Goal: Information Seeking & Learning: Learn about a topic

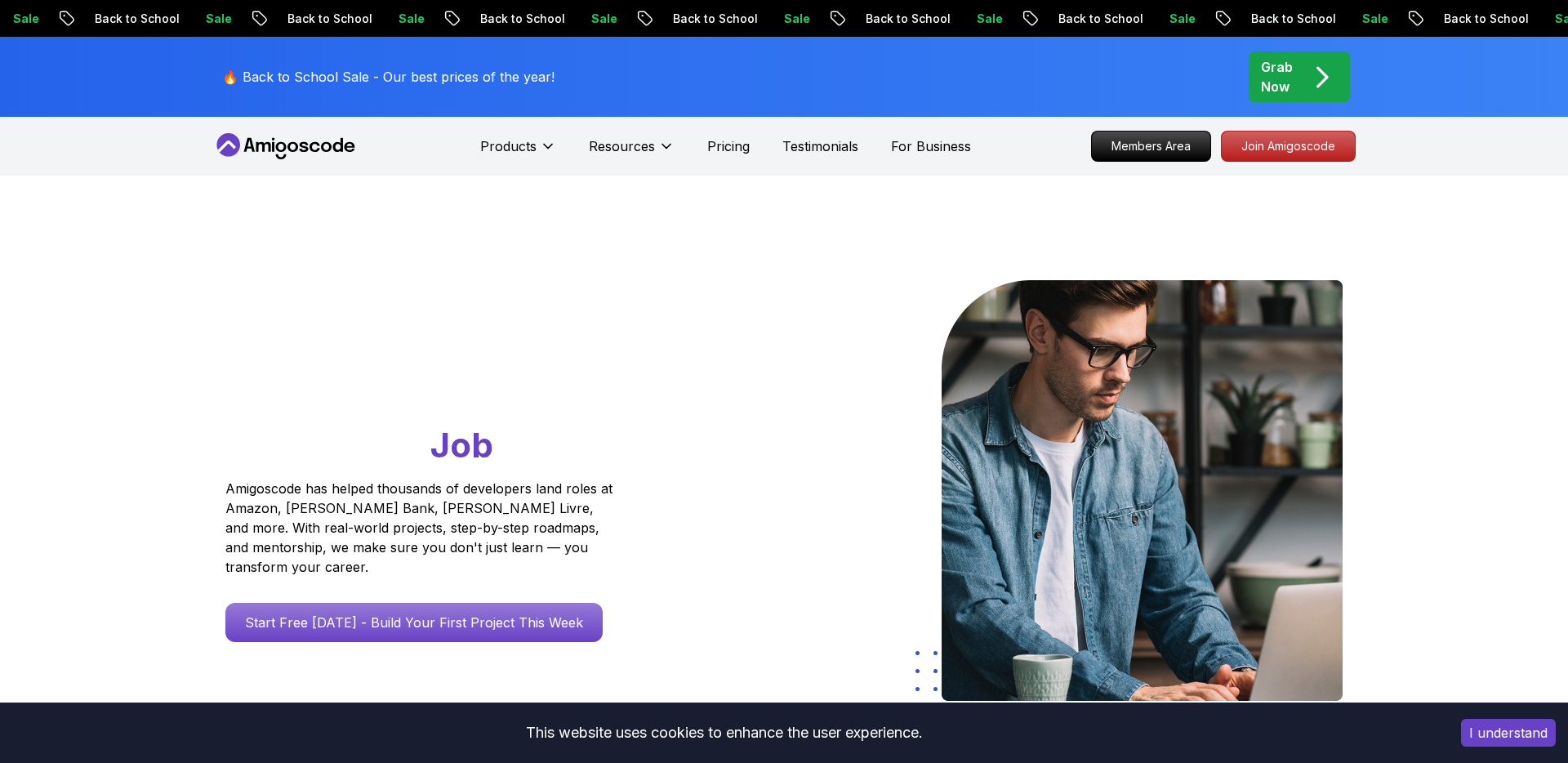
click at [1286, 144] on p "Join Amigoscode" at bounding box center [1288, 147] width 133 height 30
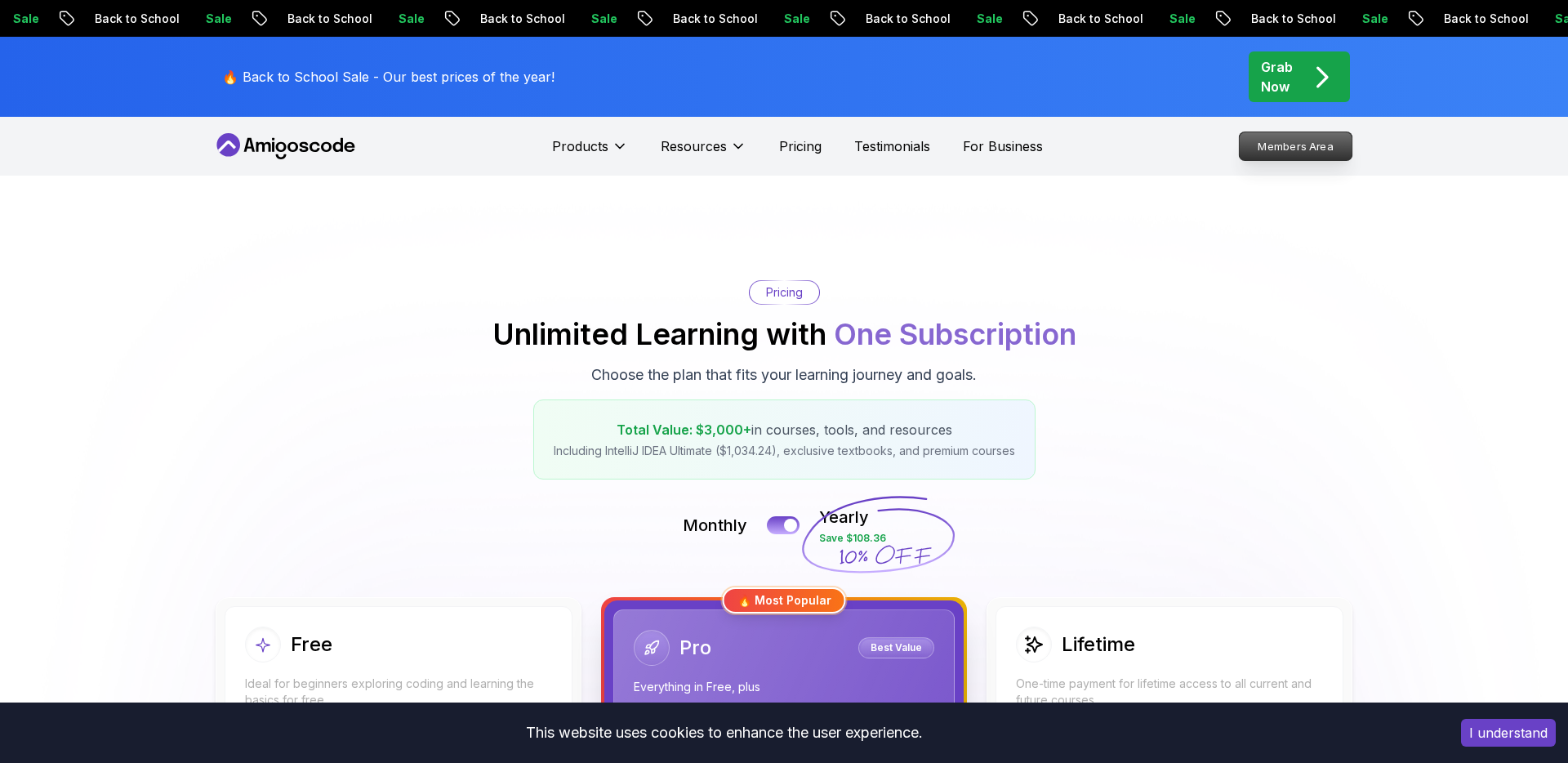
click at [1307, 150] on p "Members Area" at bounding box center [1296, 146] width 113 height 28
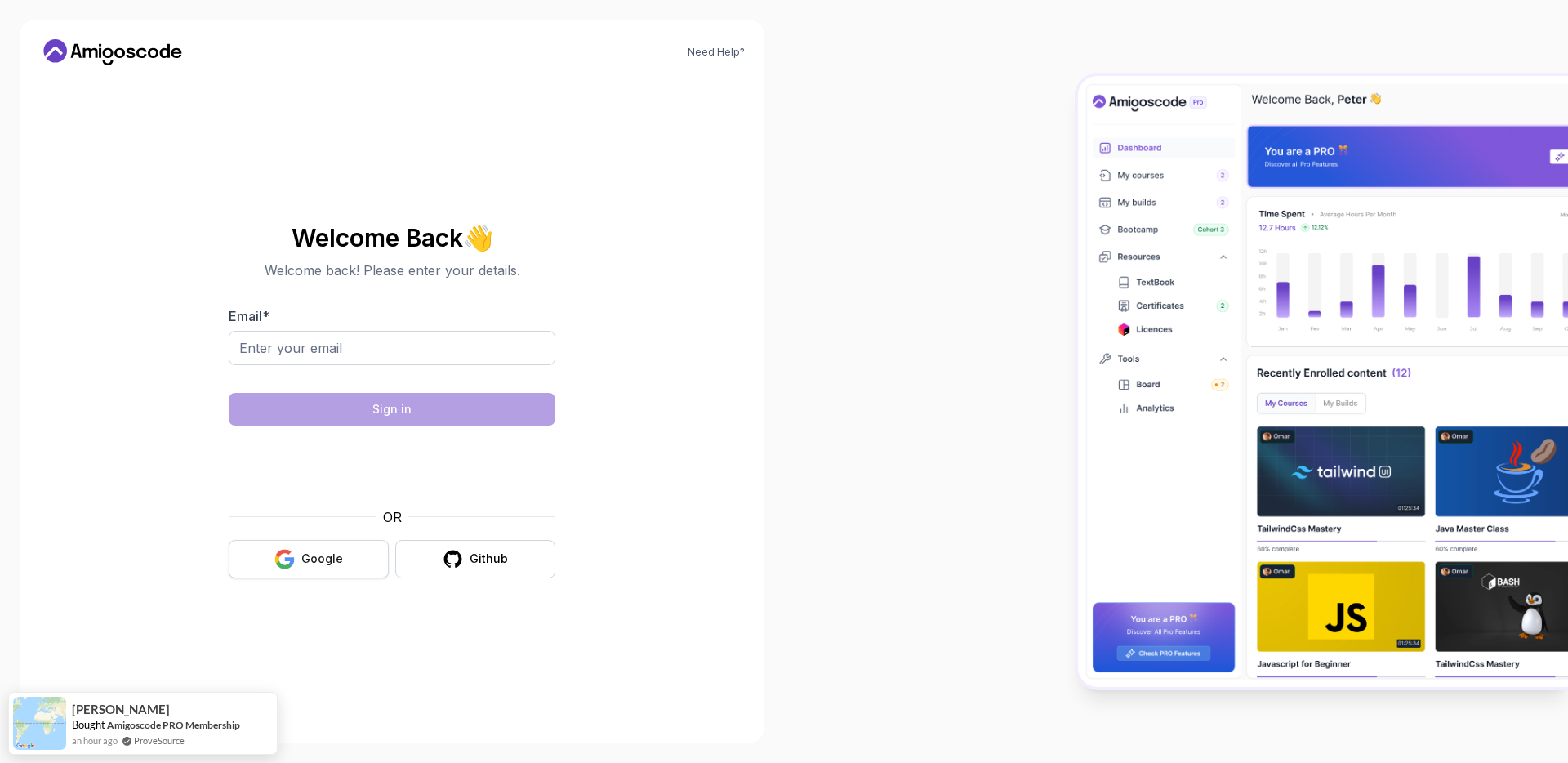
click at [328, 575] on button "Google" at bounding box center [308, 559] width 160 height 39
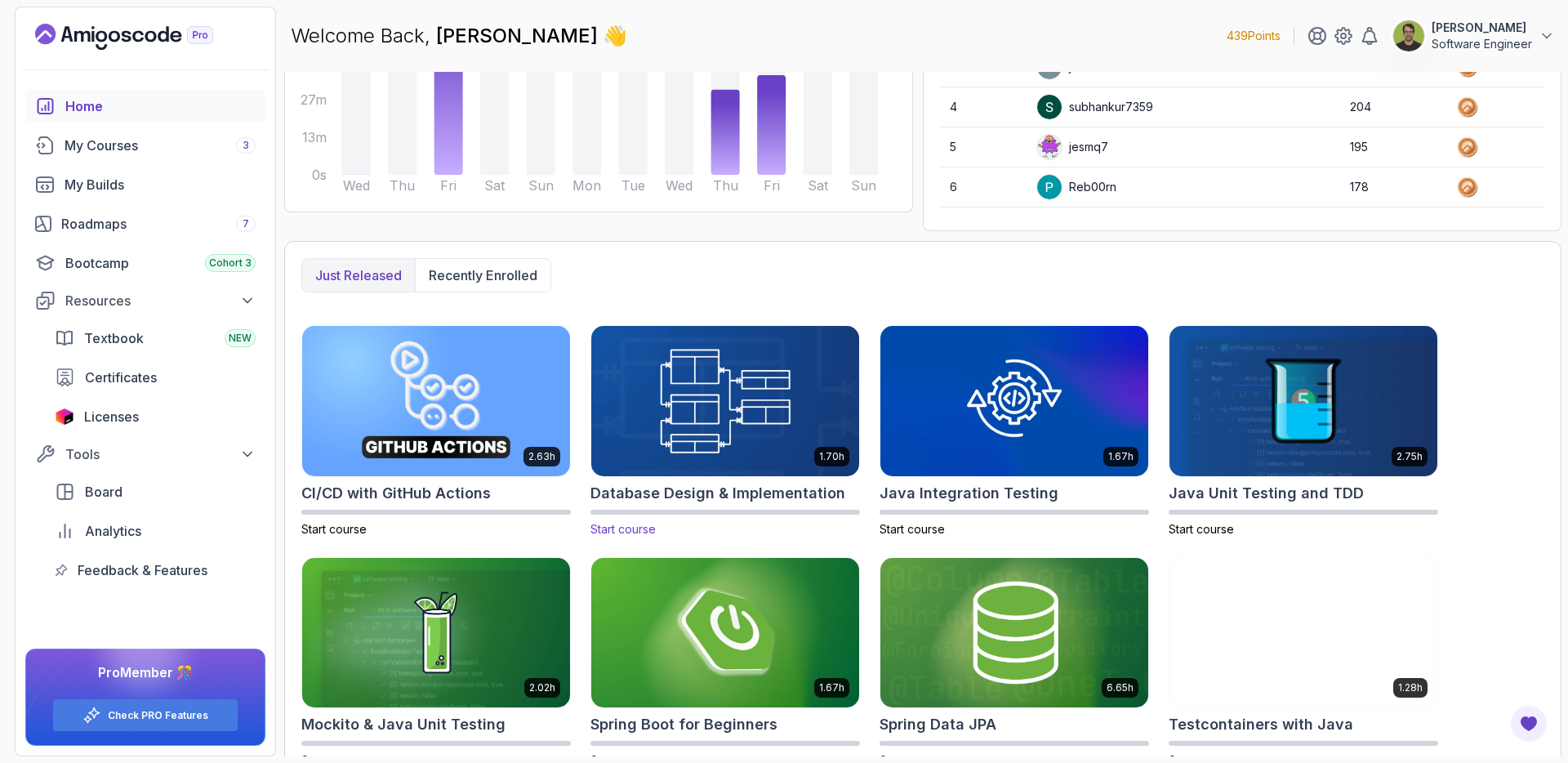
scroll to position [246, 0]
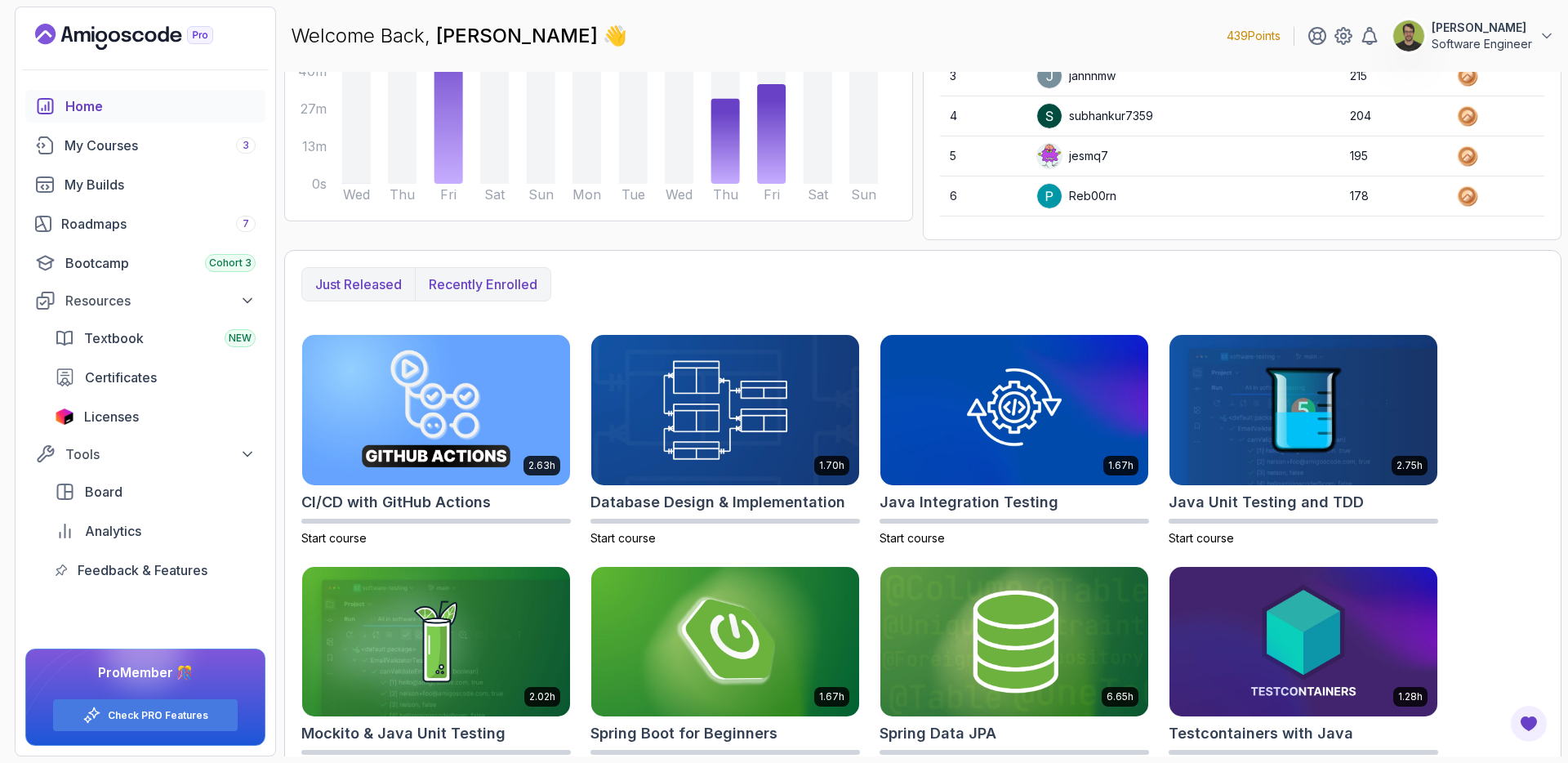
click at [486, 289] on p "Recently enrolled" at bounding box center [483, 285] width 109 height 20
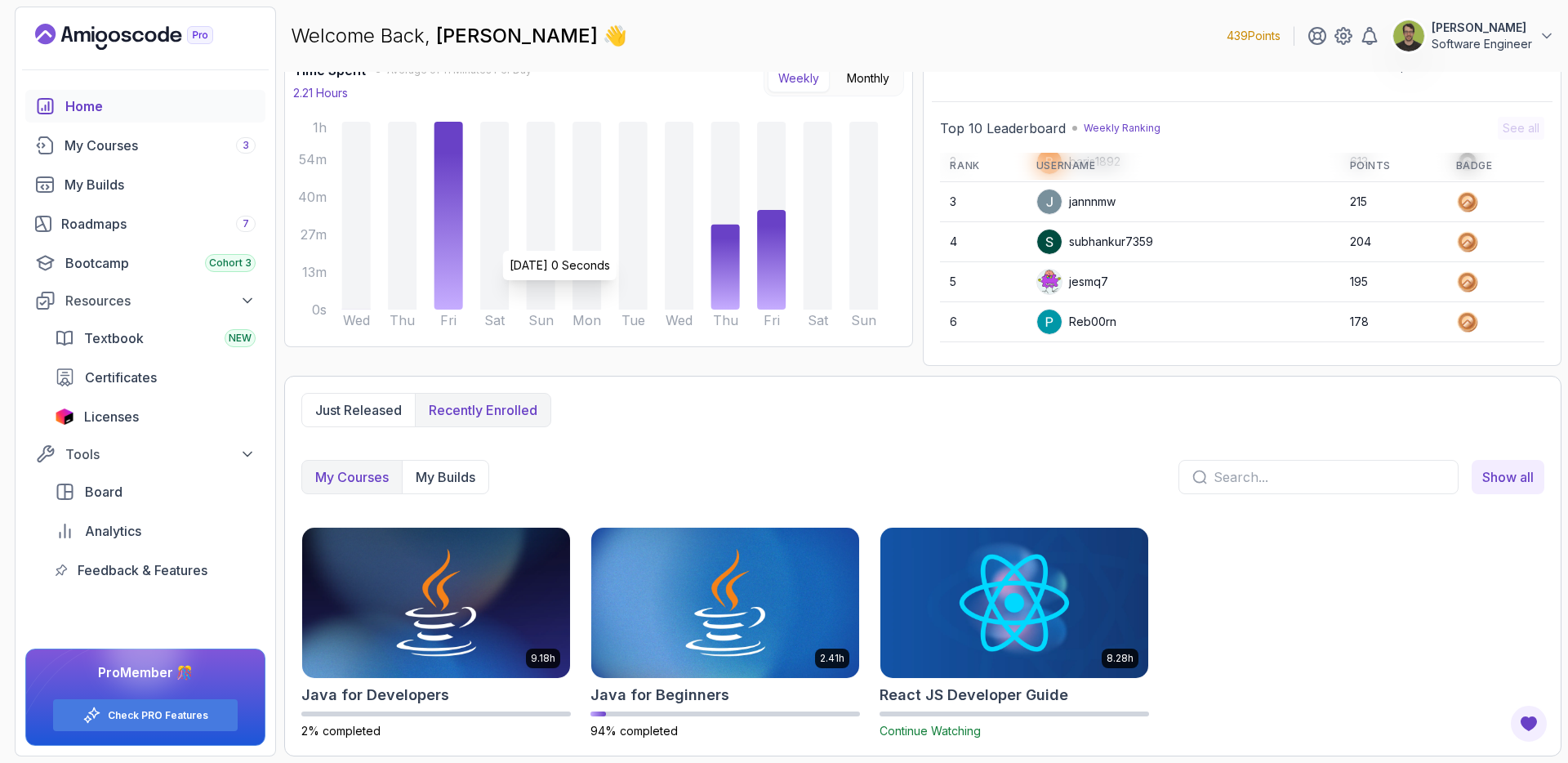
scroll to position [120, 0]
click at [397, 624] on img at bounding box center [436, 602] width 281 height 158
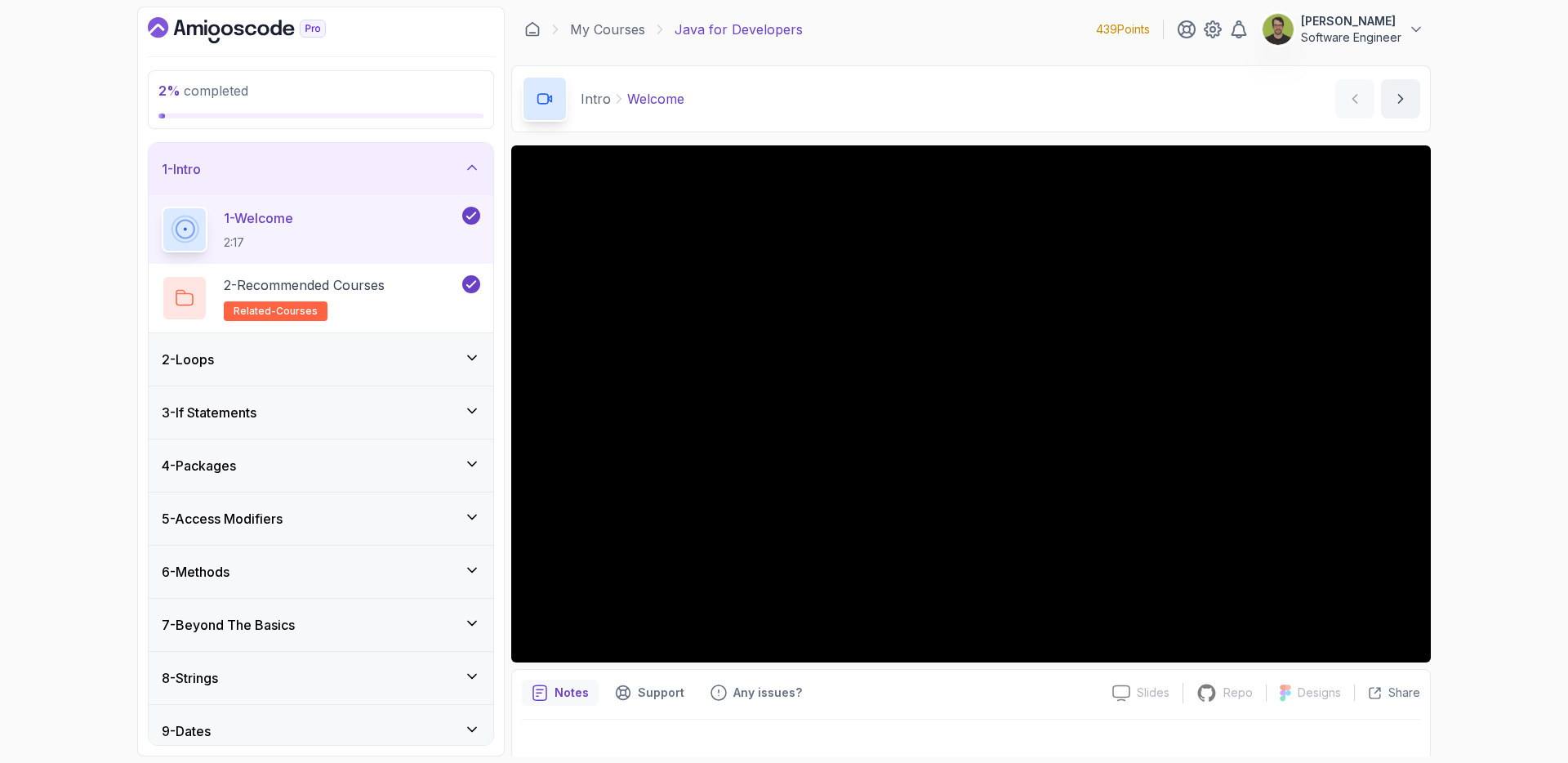
click at [469, 371] on div "2 - Loops" at bounding box center [321, 359] width 345 height 52
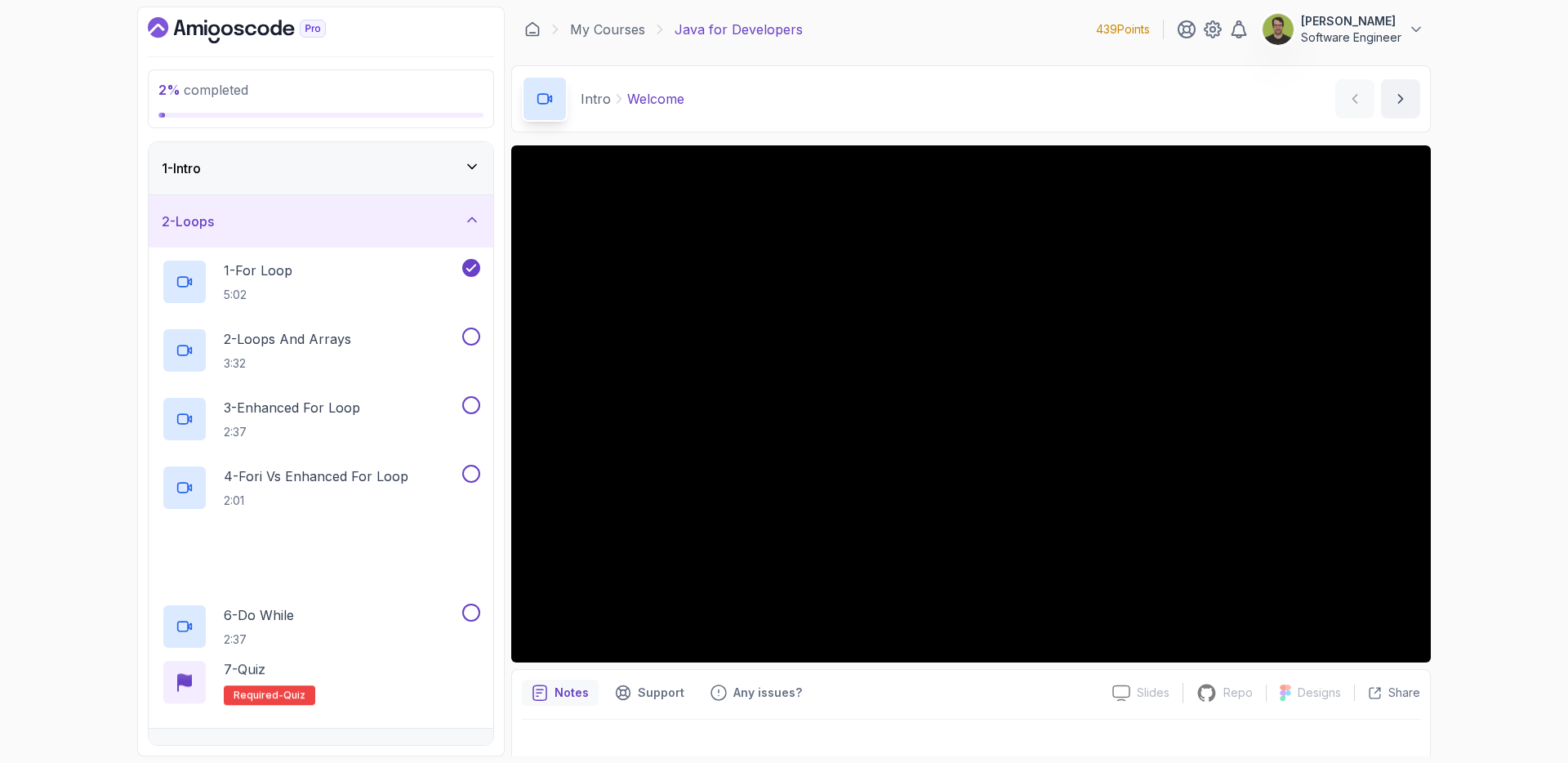
scroll to position [20, 0]
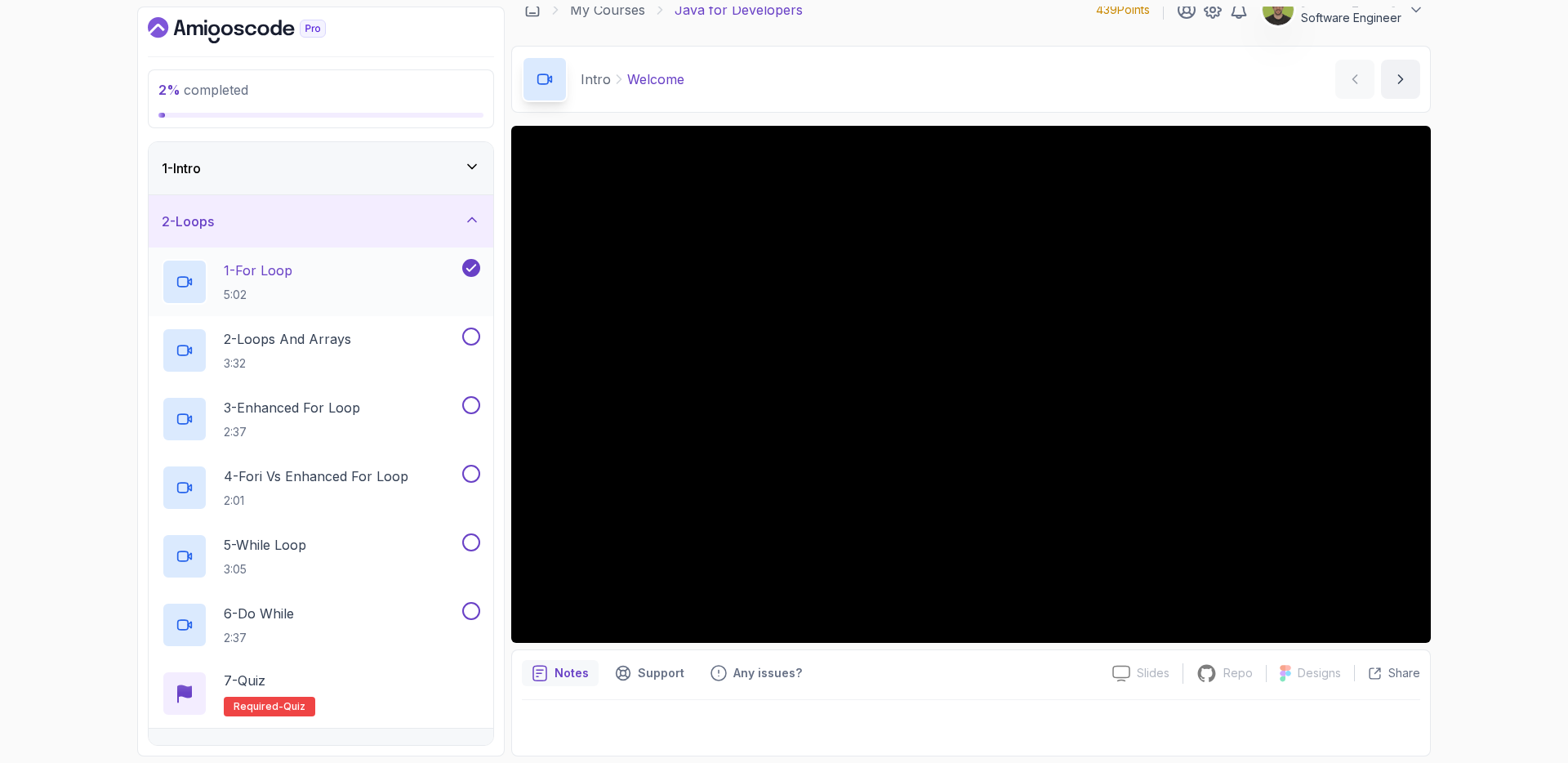
click at [409, 271] on div "1 - For Loop 5:02" at bounding box center [310, 281] width 298 height 45
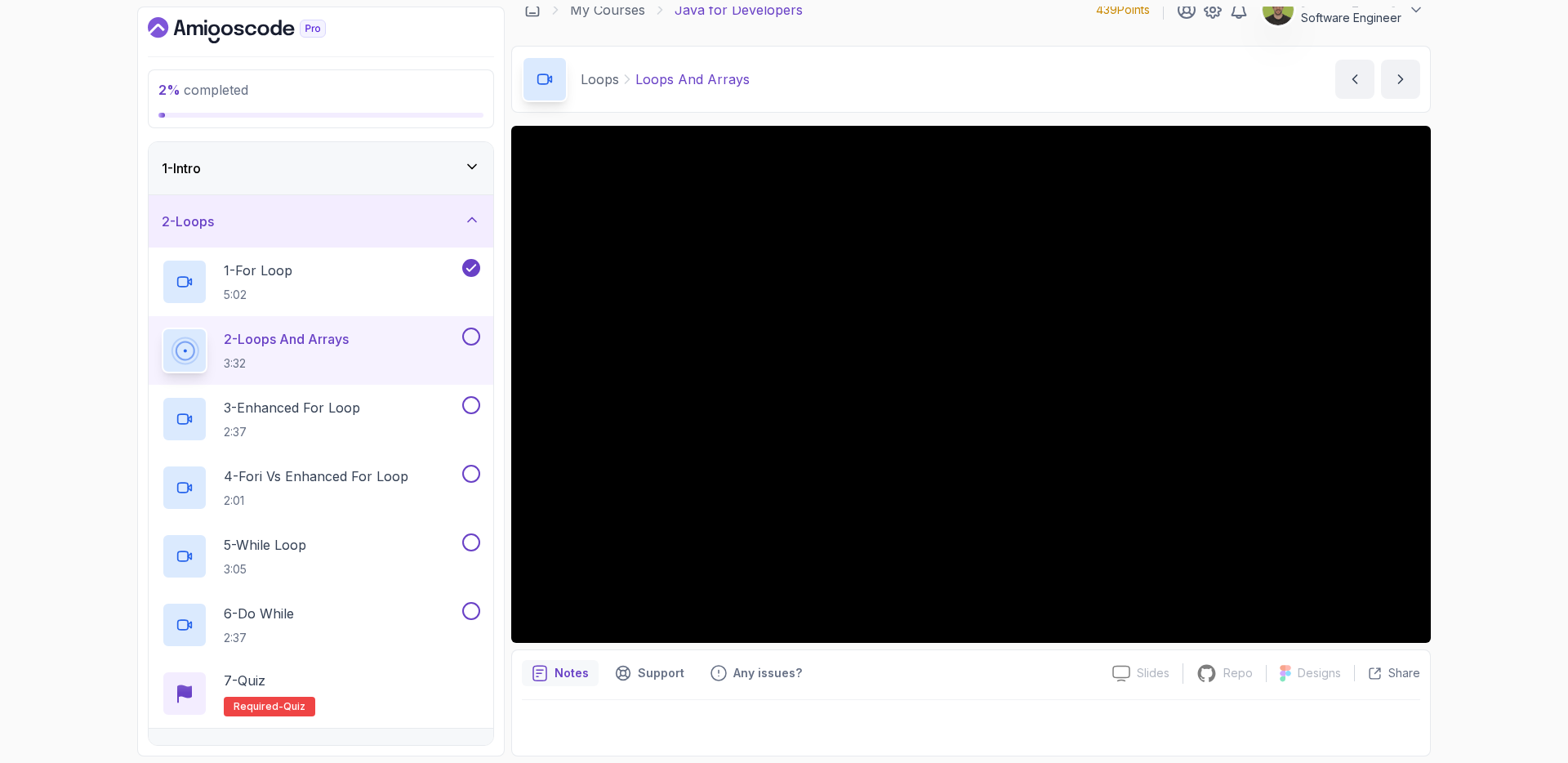
scroll to position [43, 0]
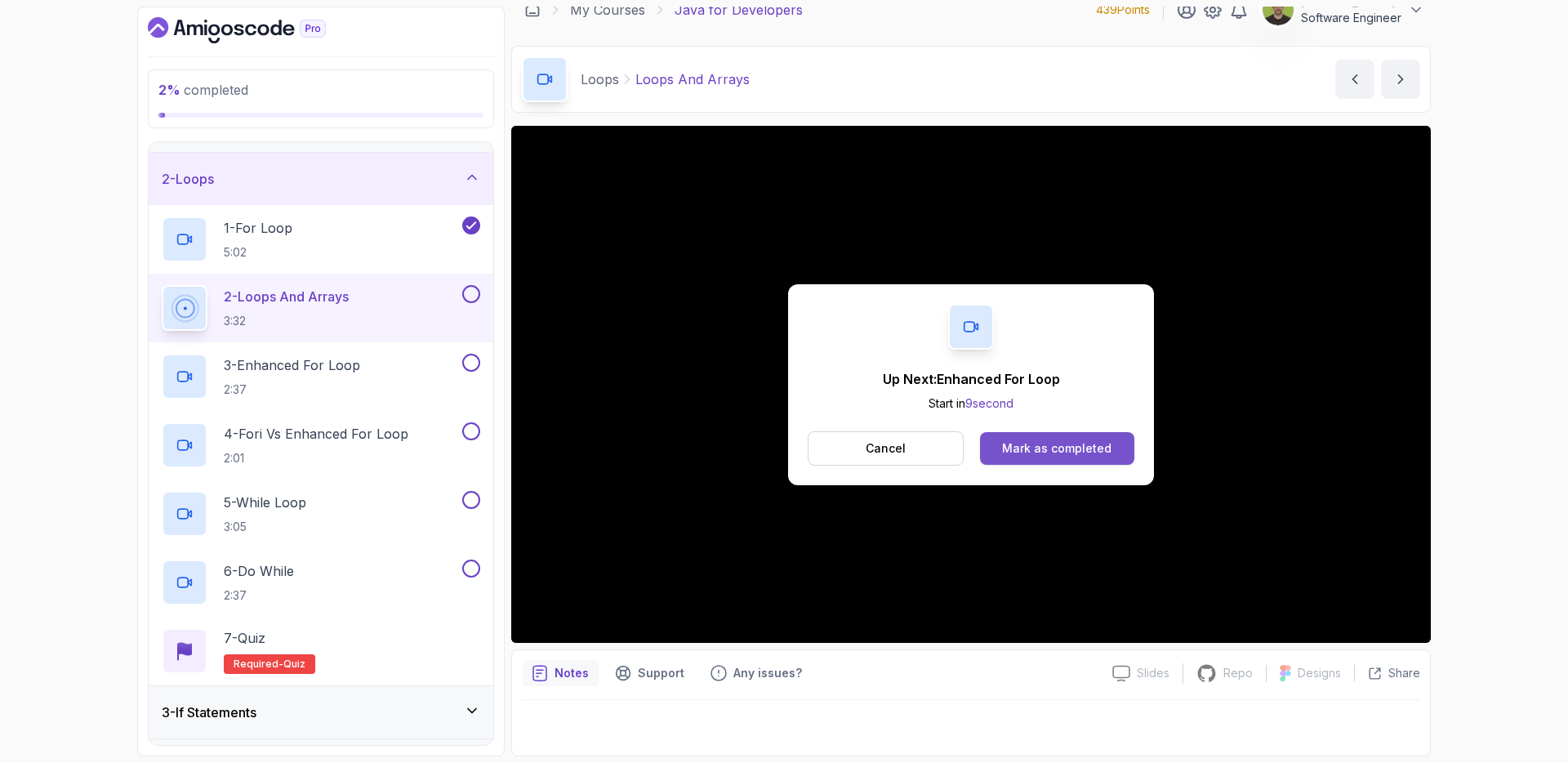
click at [1045, 445] on div "Mark as completed" at bounding box center [1057, 449] width 110 height 16
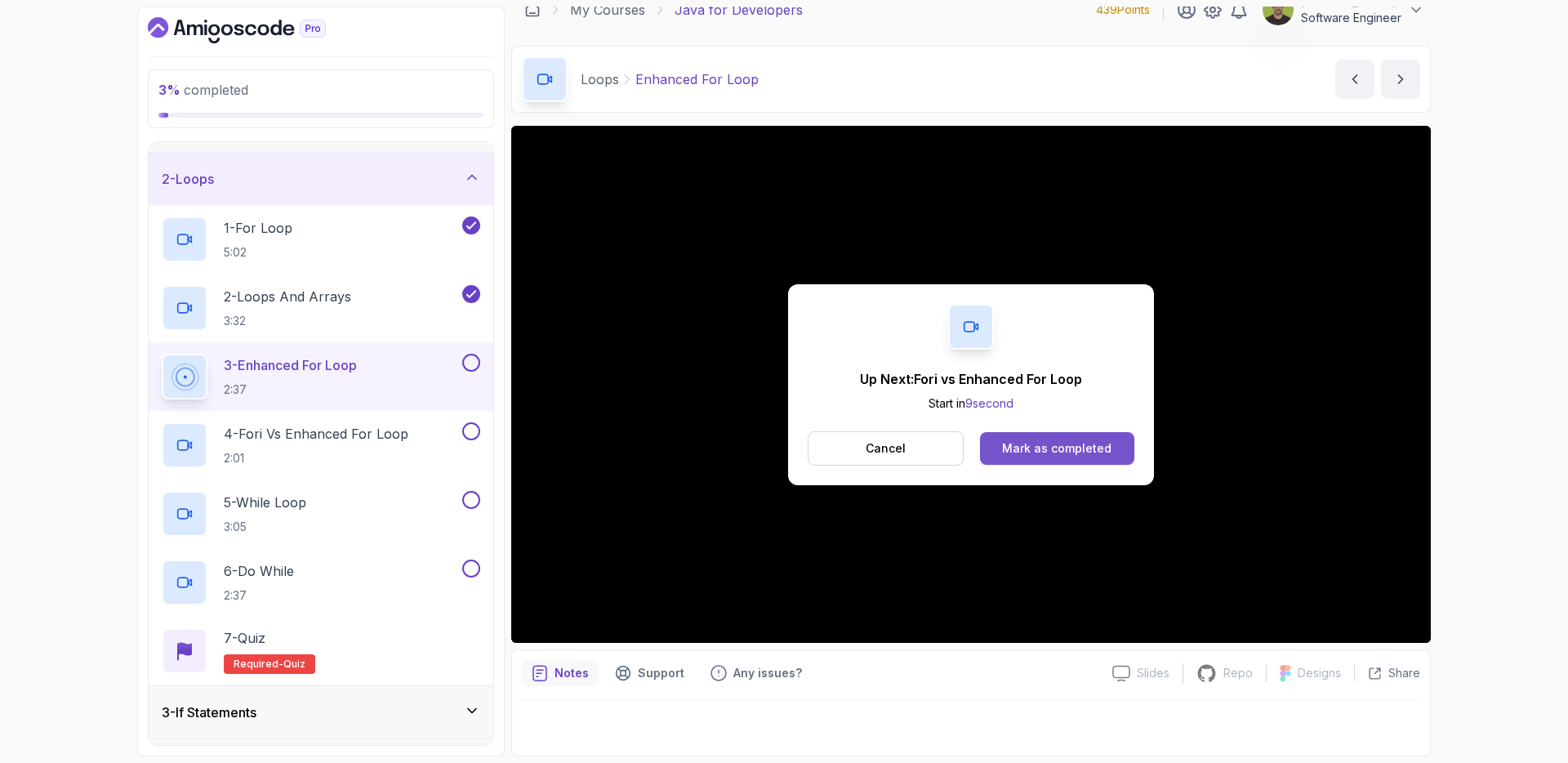
click at [1073, 444] on div "Mark as completed" at bounding box center [1057, 449] width 110 height 16
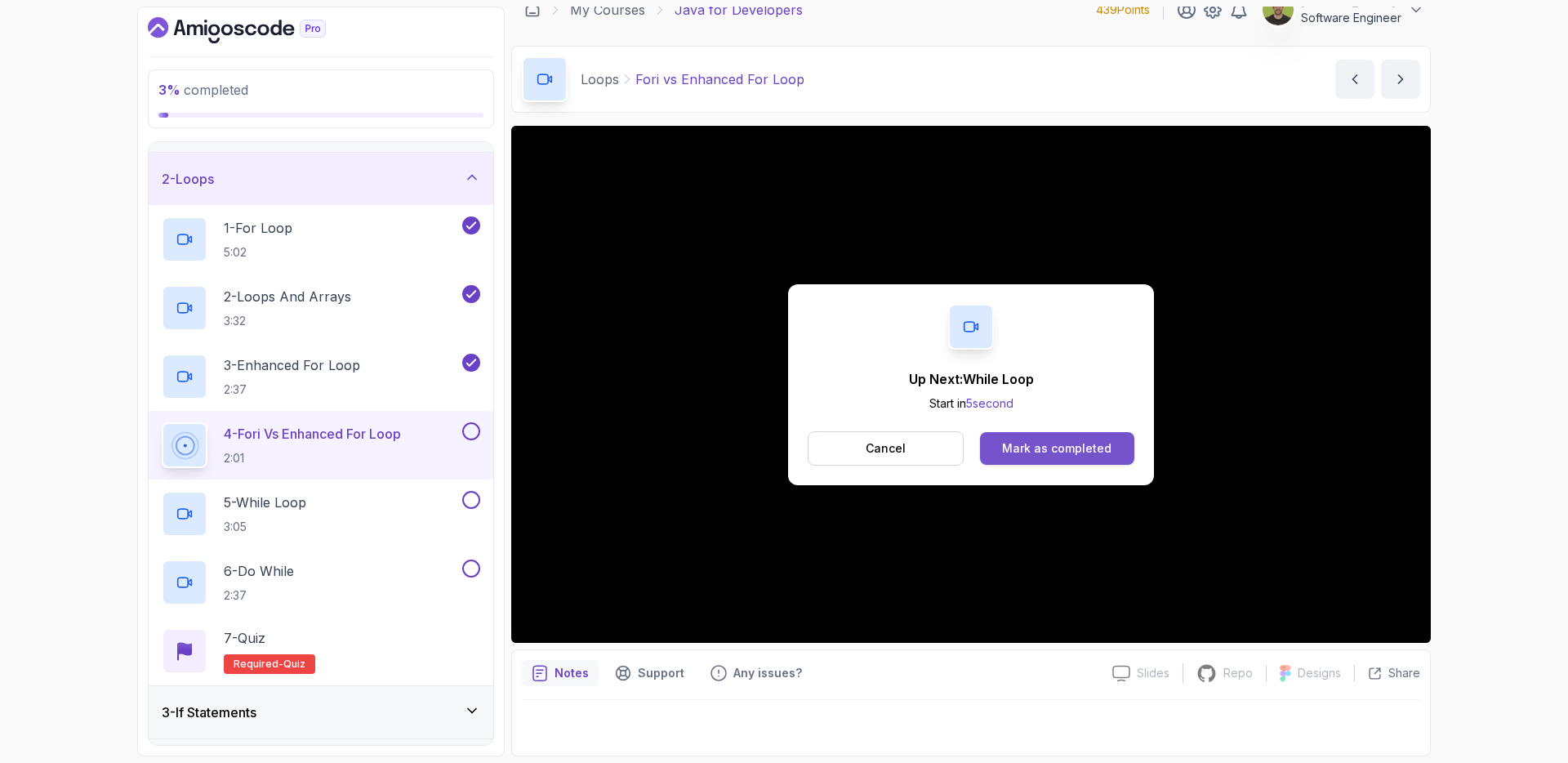
click at [1087, 462] on button "Mark as completed" at bounding box center [1057, 449] width 154 height 33
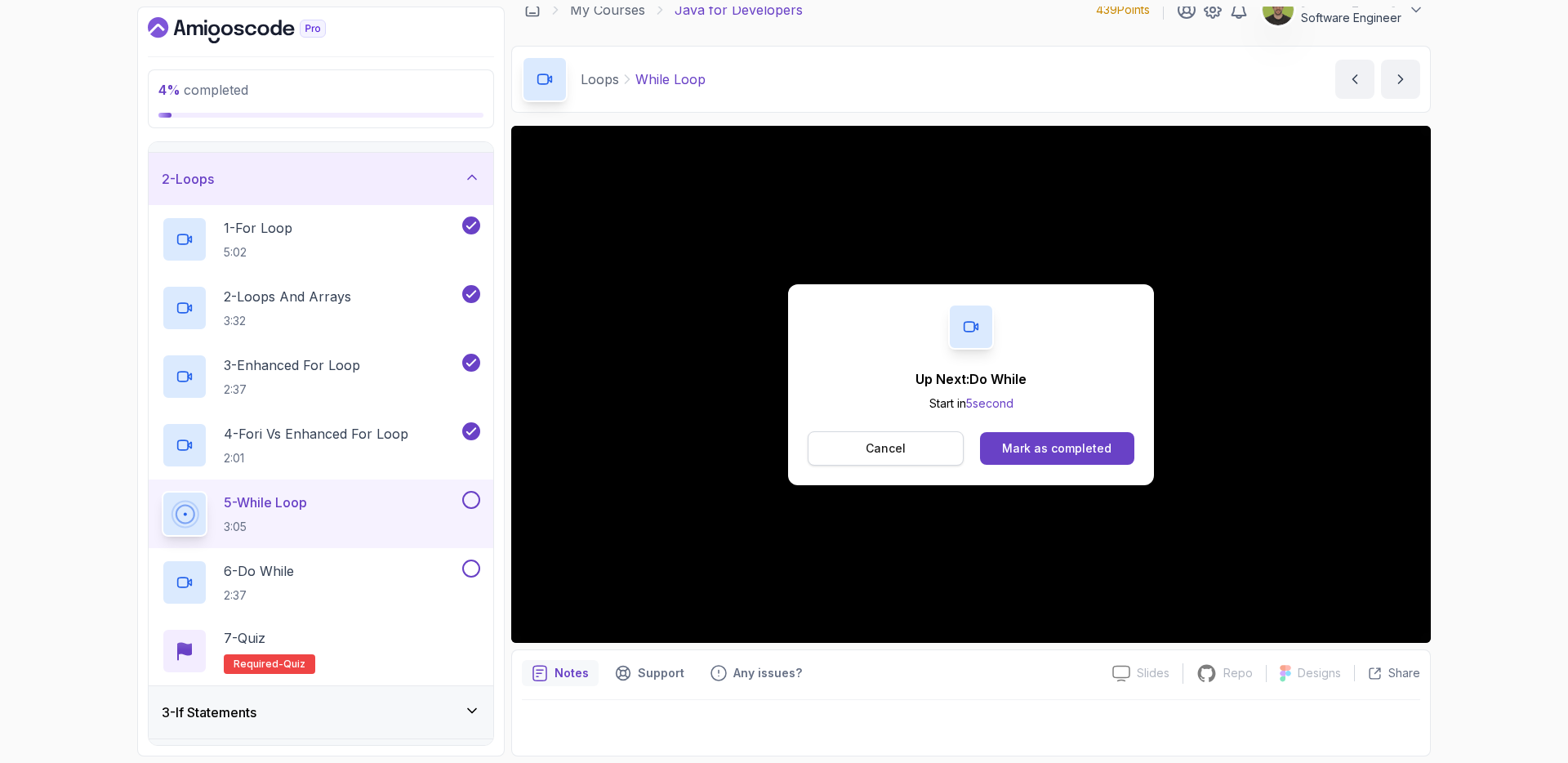
click at [872, 431] on button "Cancel" at bounding box center [885, 449] width 156 height 35
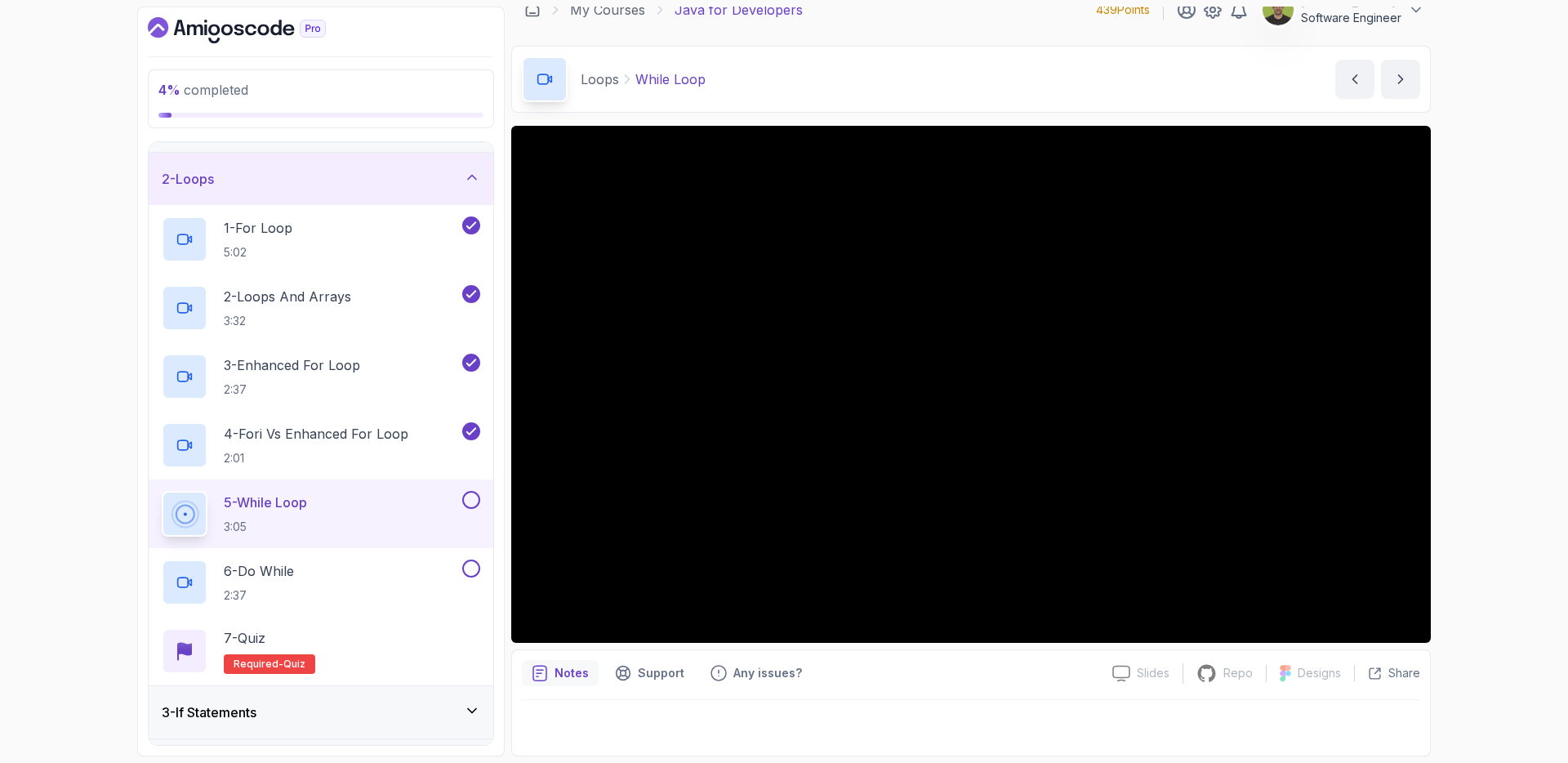
click at [469, 497] on button at bounding box center [472, 500] width 18 height 18
click at [433, 577] on div "6 - Do While 2:37" at bounding box center [310, 582] width 298 height 45
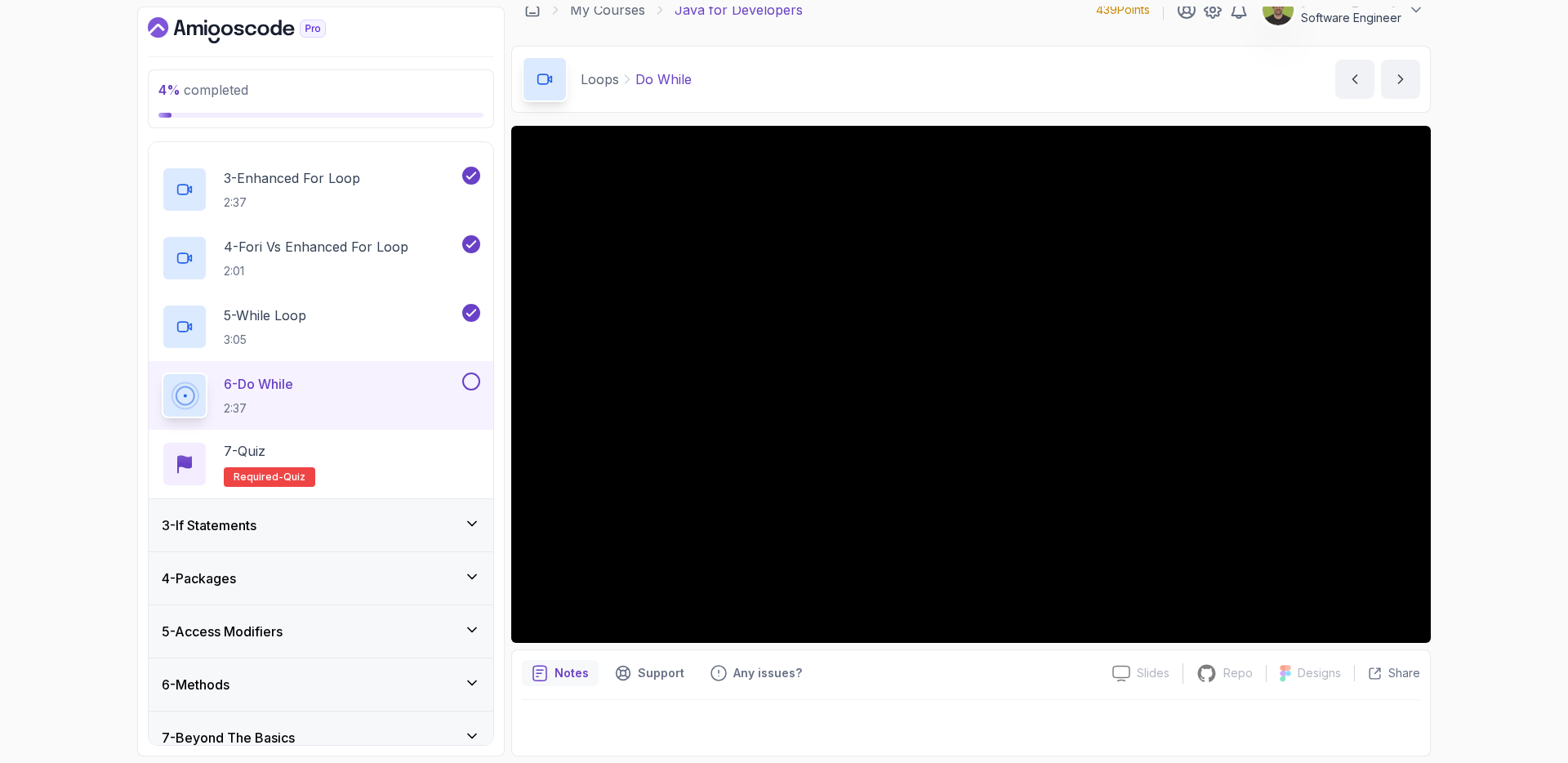
scroll to position [341, 0]
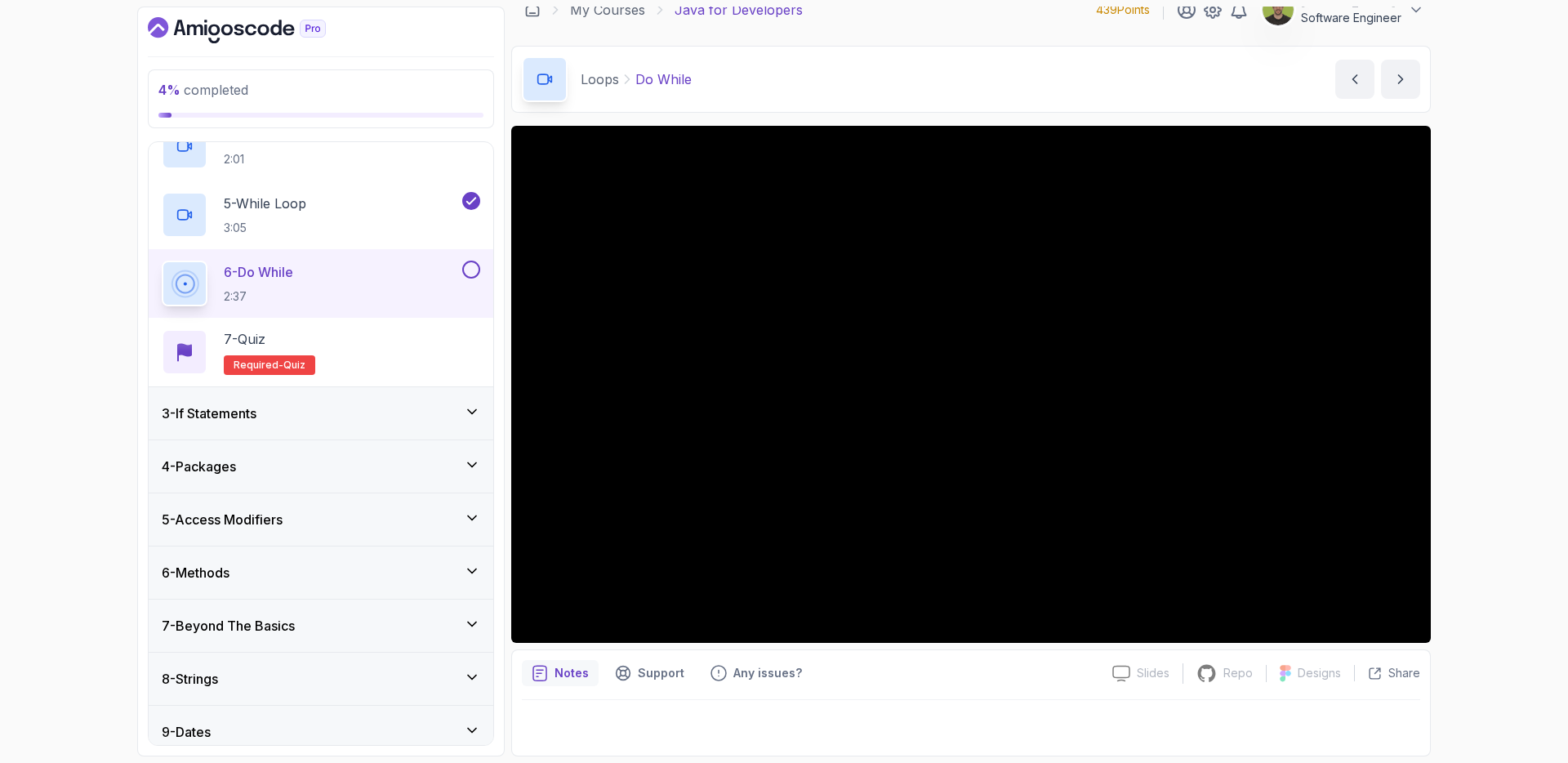
click at [443, 398] on div "3 - If Statements" at bounding box center [321, 413] width 345 height 52
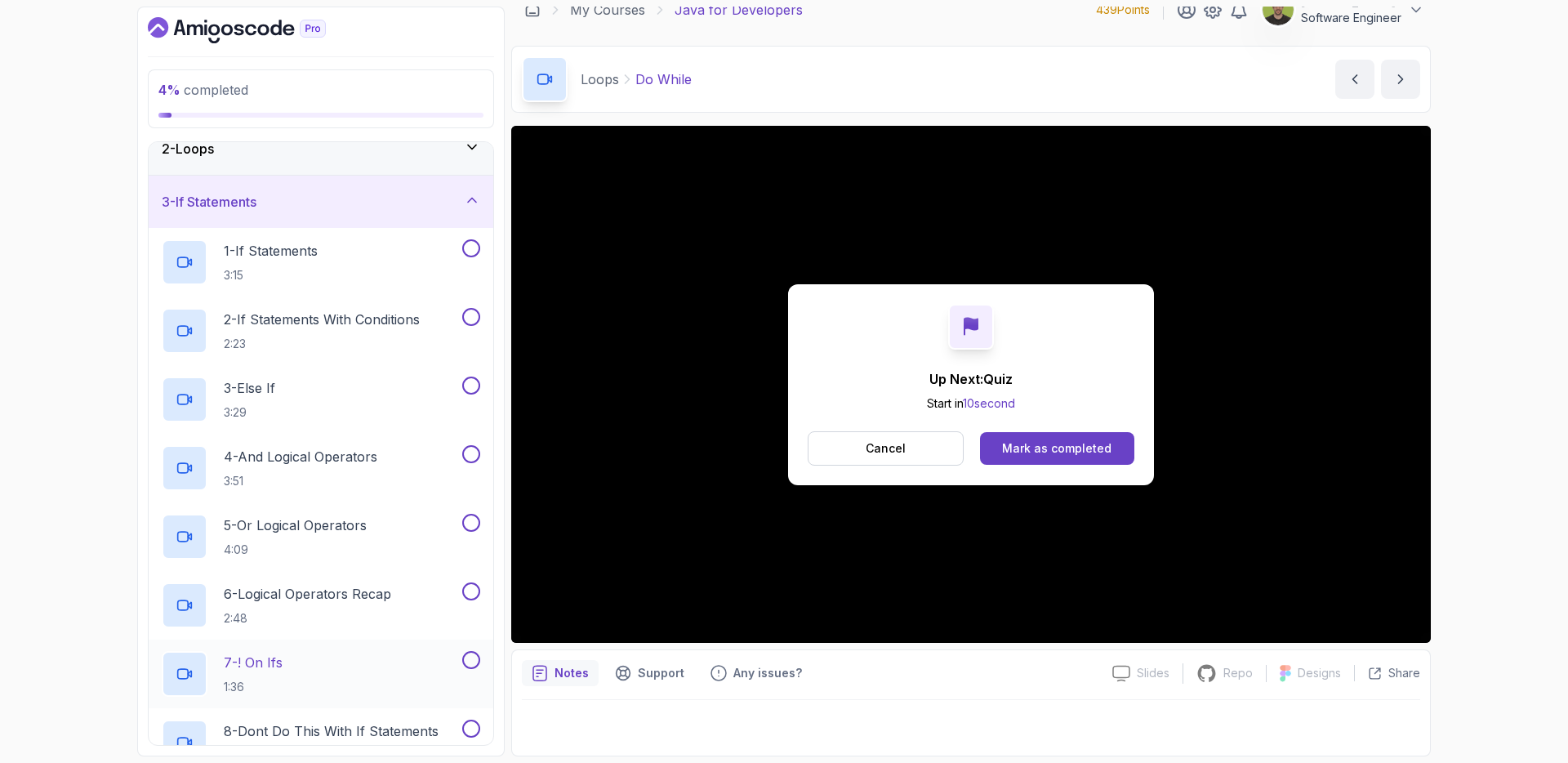
scroll to position [0, 0]
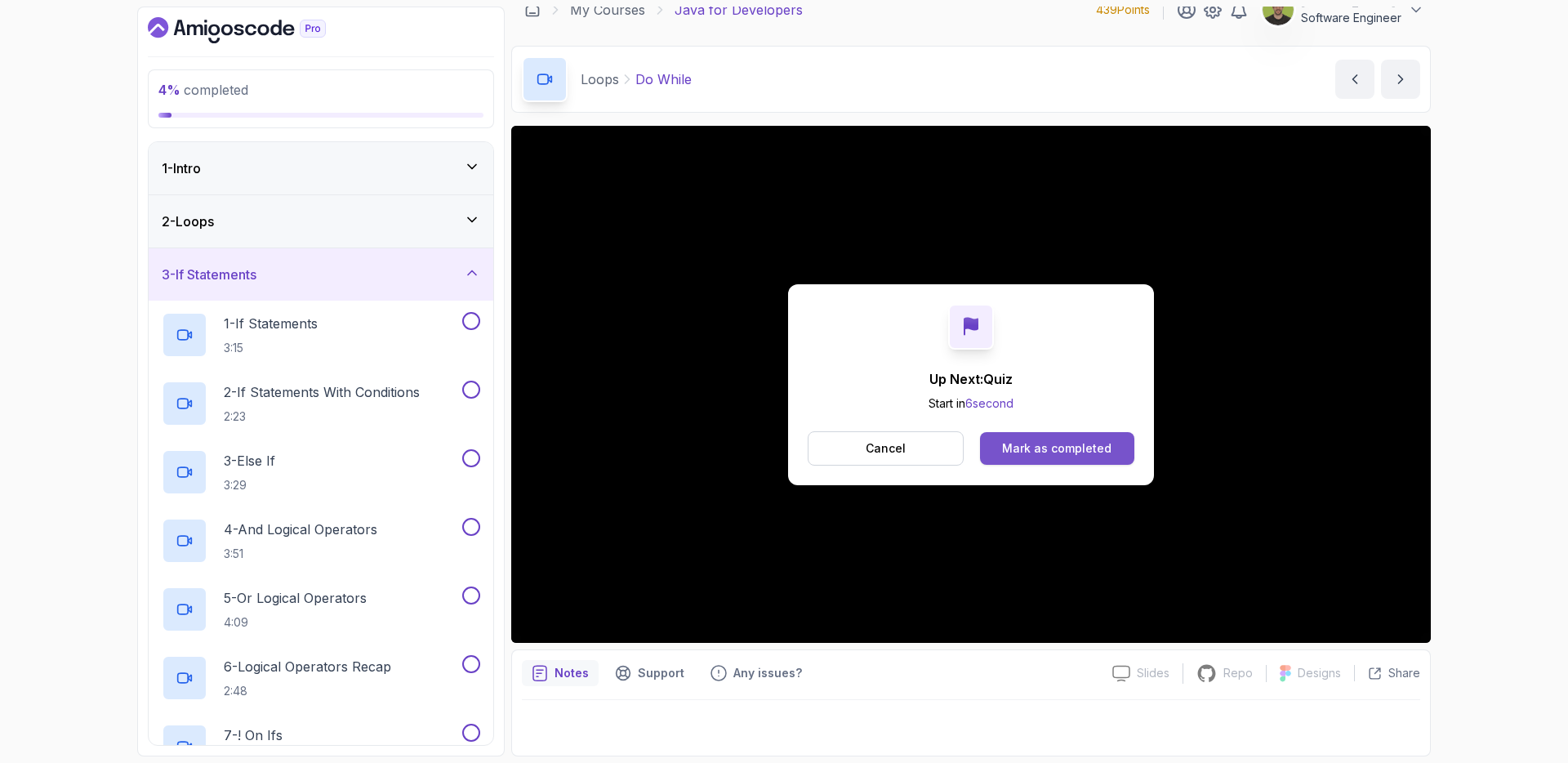
click at [1122, 446] on button "Mark as completed" at bounding box center [1057, 449] width 154 height 33
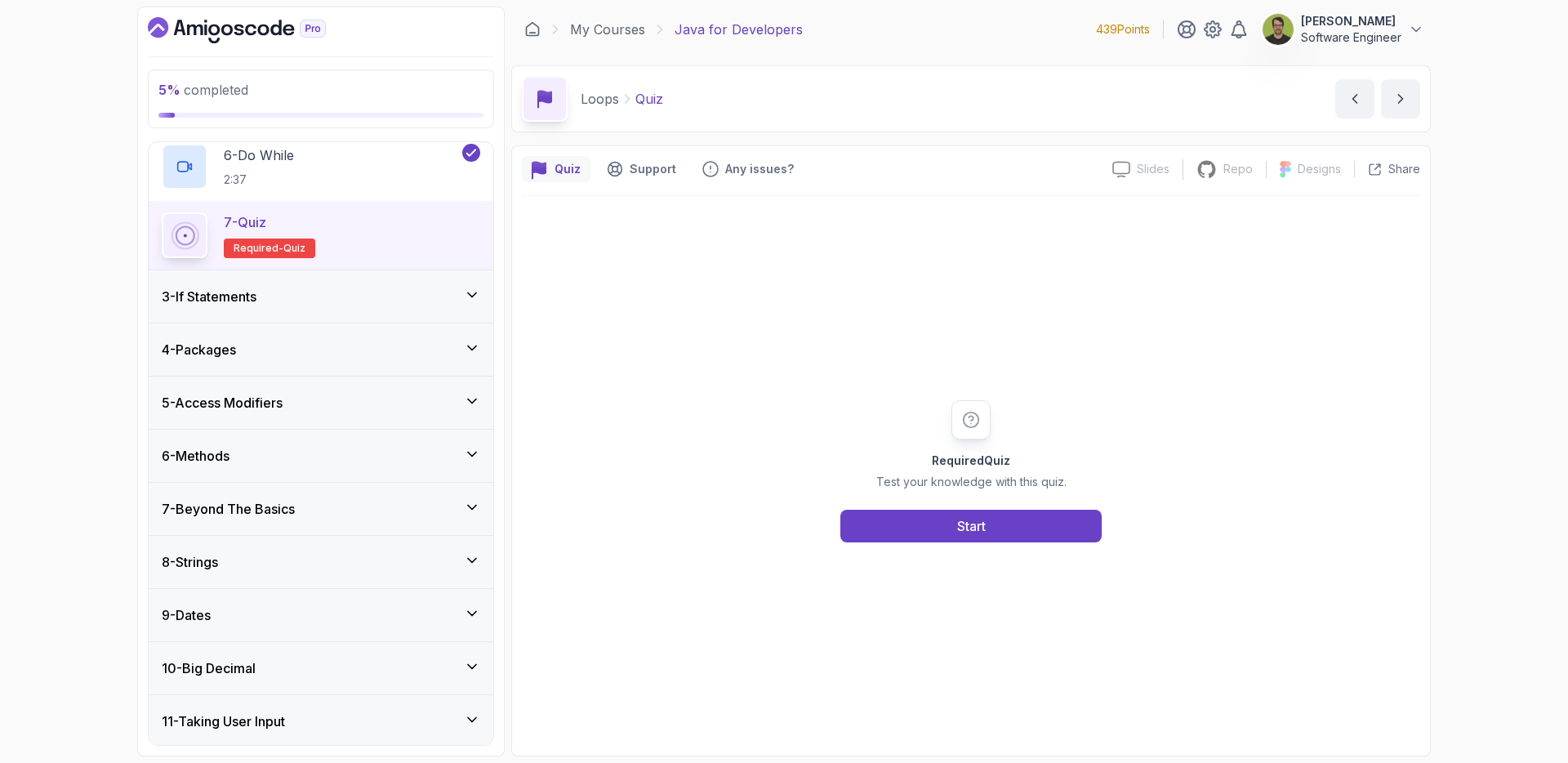
scroll to position [483, 0]
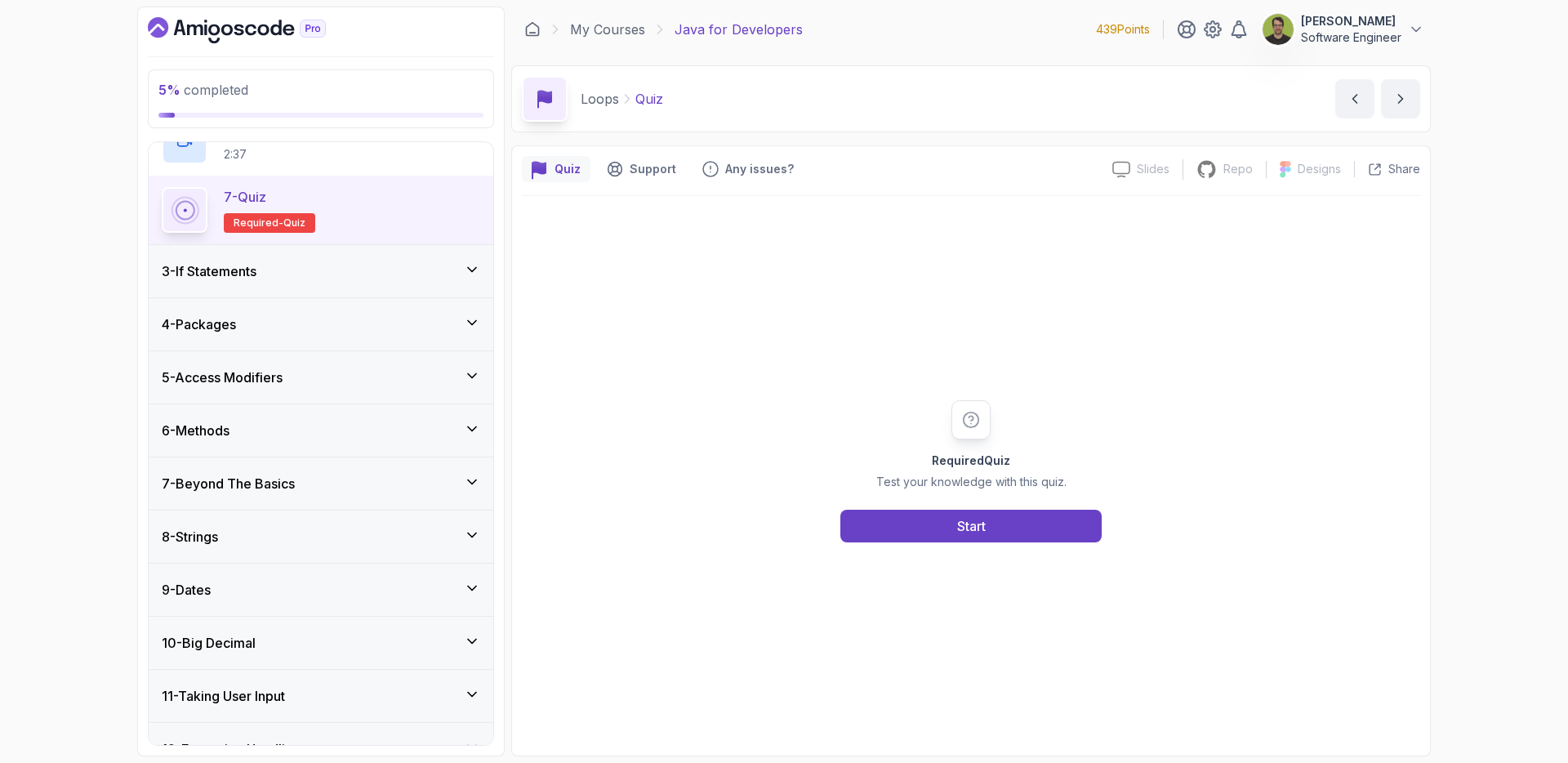
click at [415, 276] on div "3 - If Statements" at bounding box center [321, 271] width 318 height 20
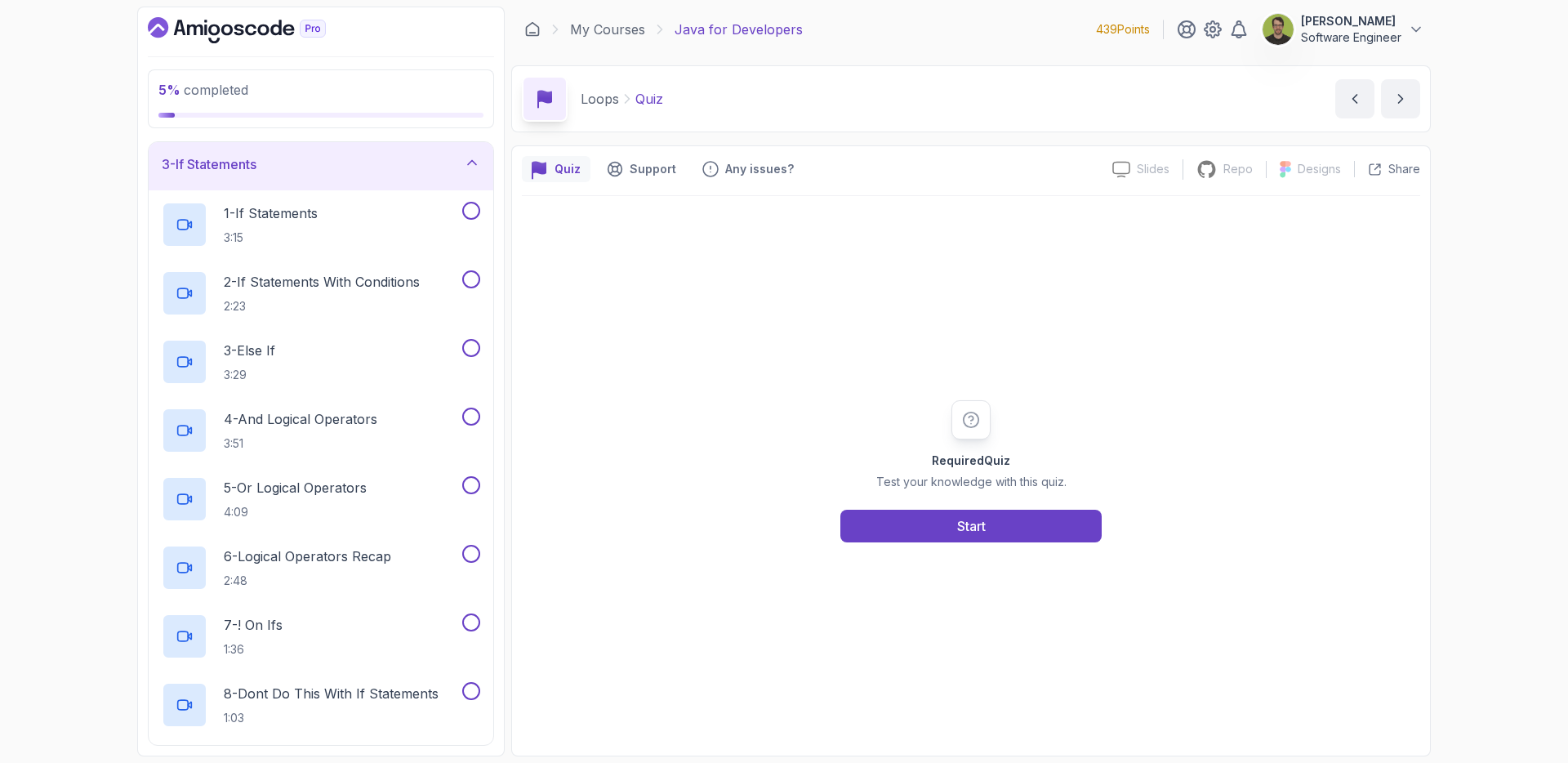
scroll to position [0, 0]
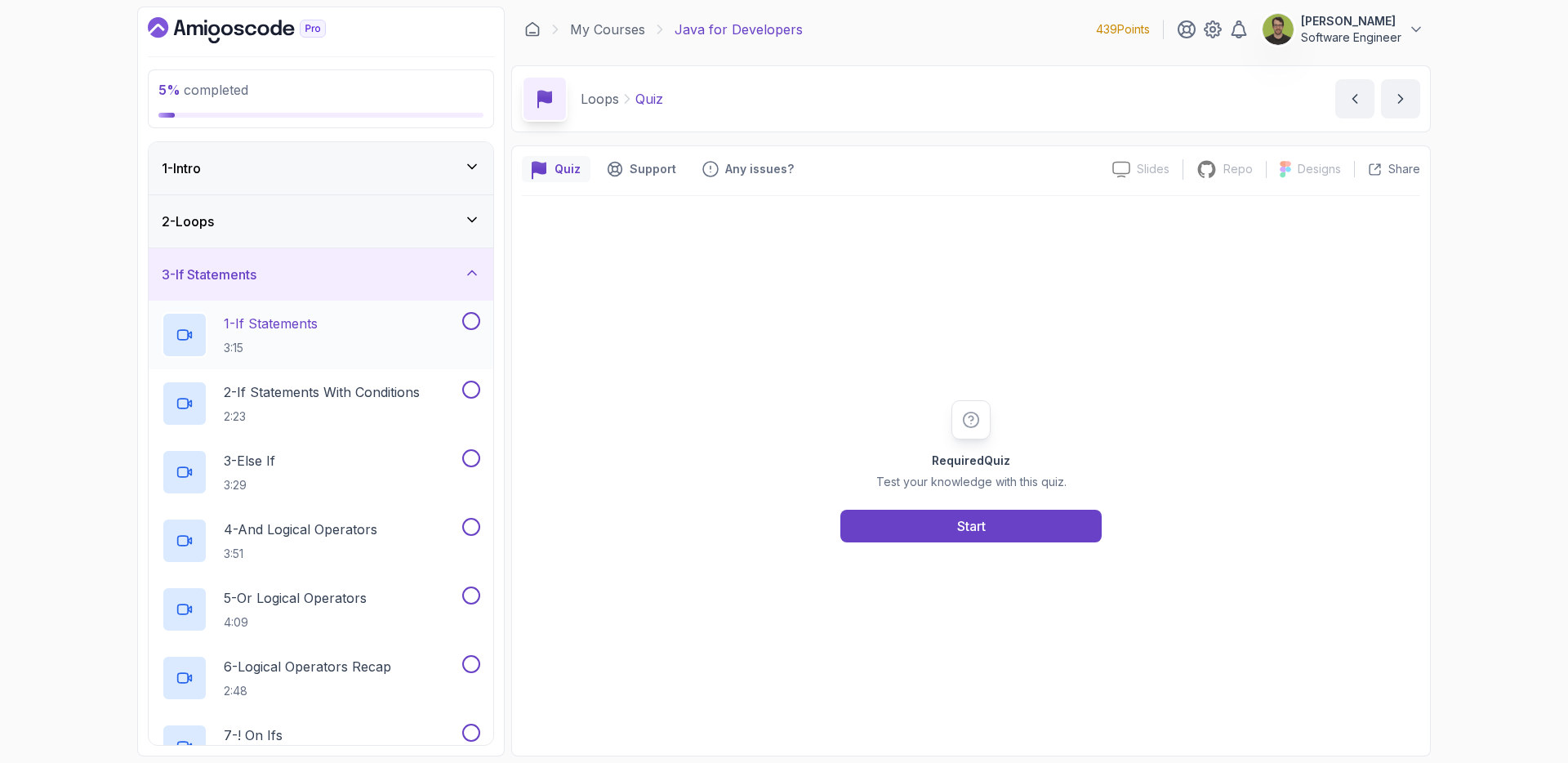
click at [415, 360] on div "1 - If Statements 3:15" at bounding box center [321, 335] width 345 height 68
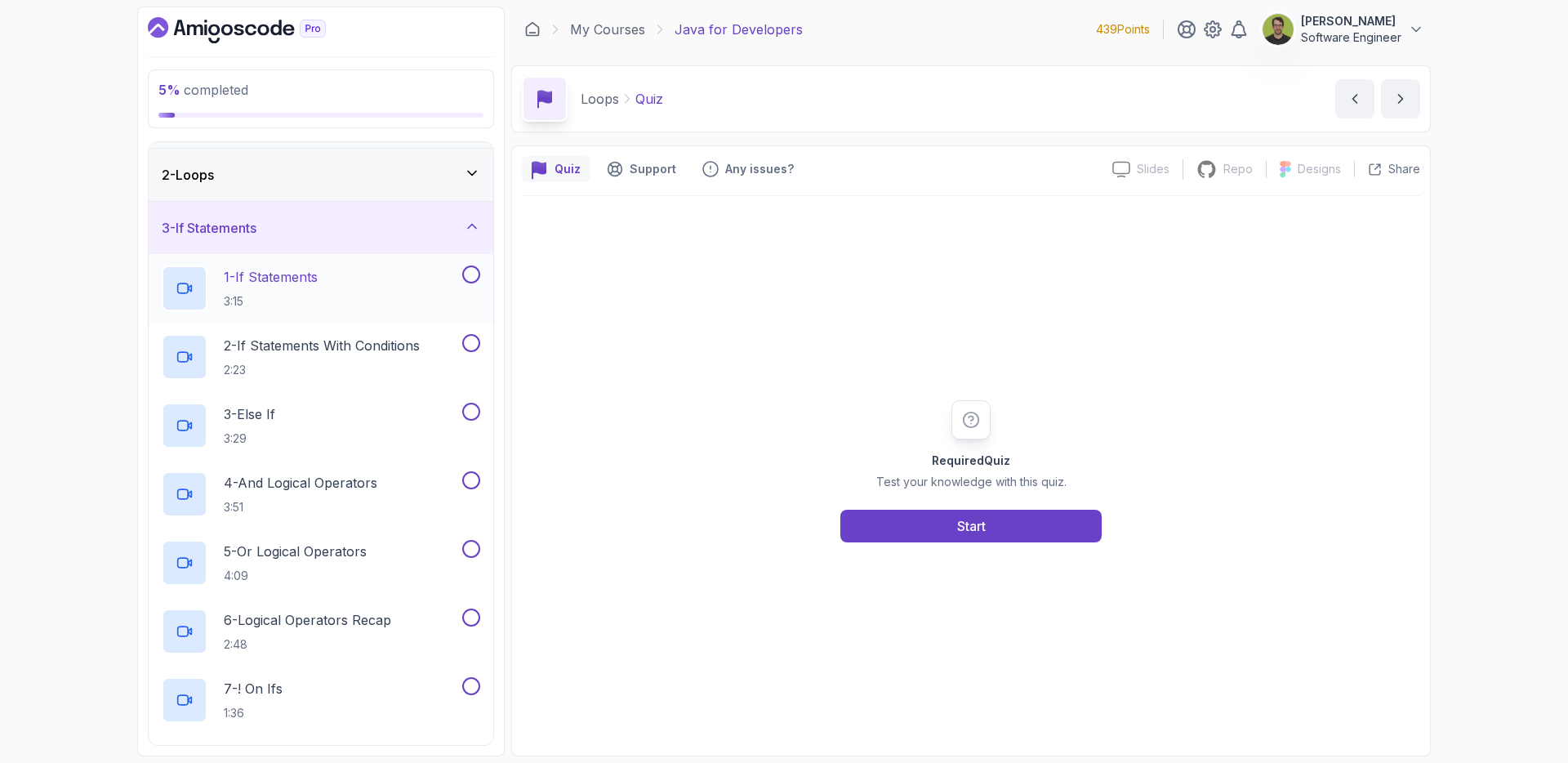
scroll to position [17, 0]
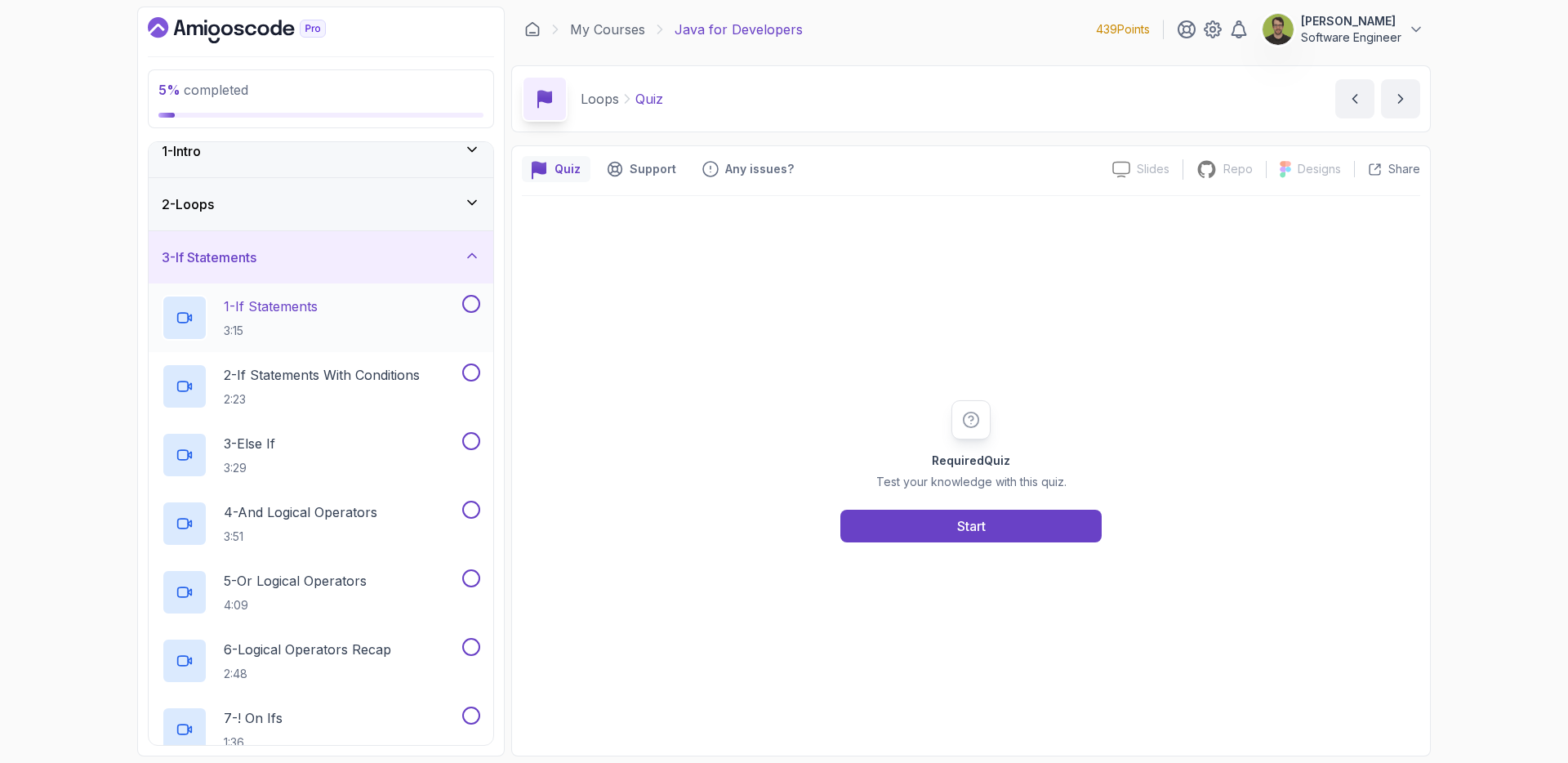
click at [340, 295] on div "1 - If Statements 3:15" at bounding box center [310, 318] width 298 height 45
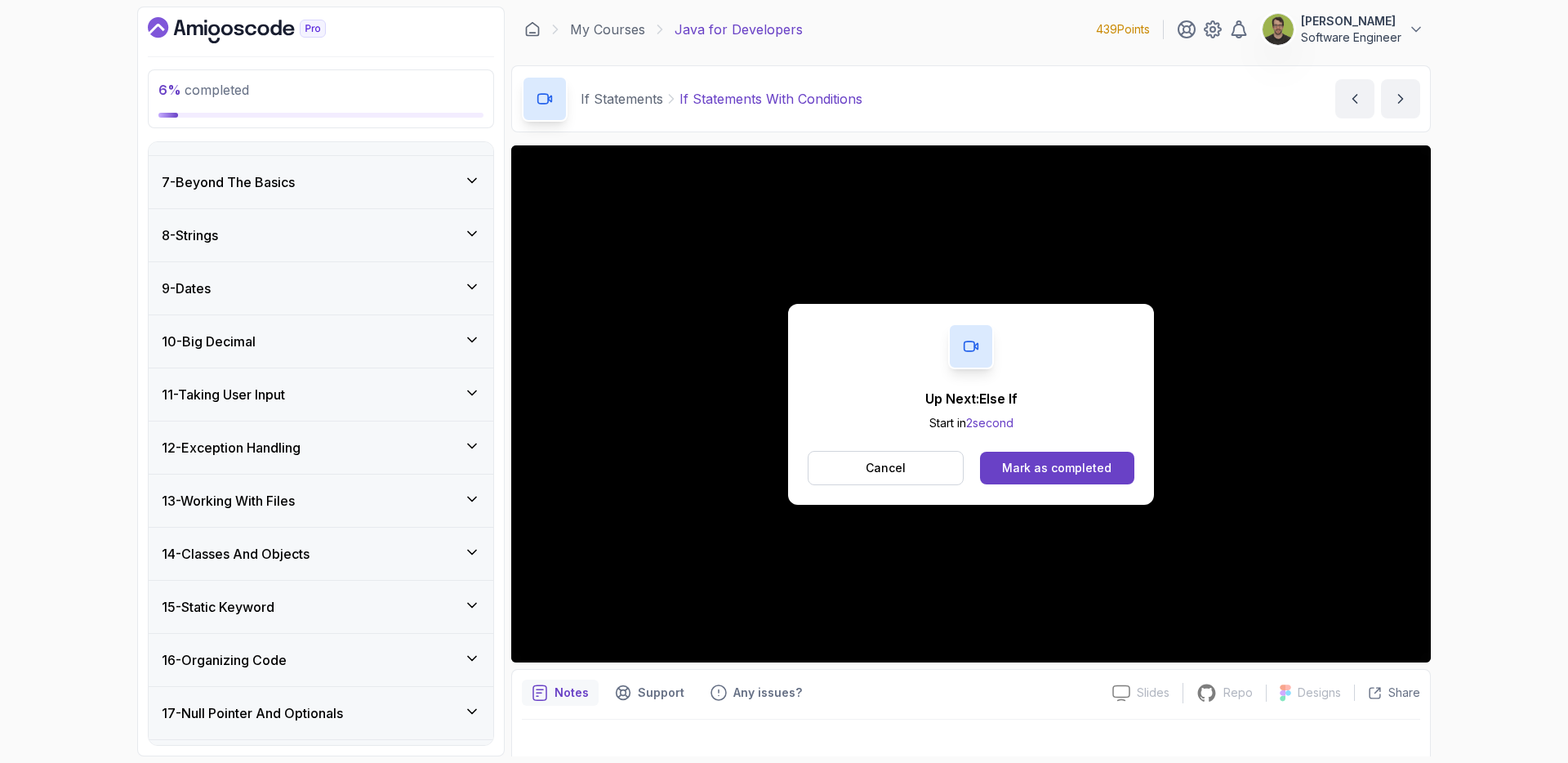
scroll to position [1229, 0]
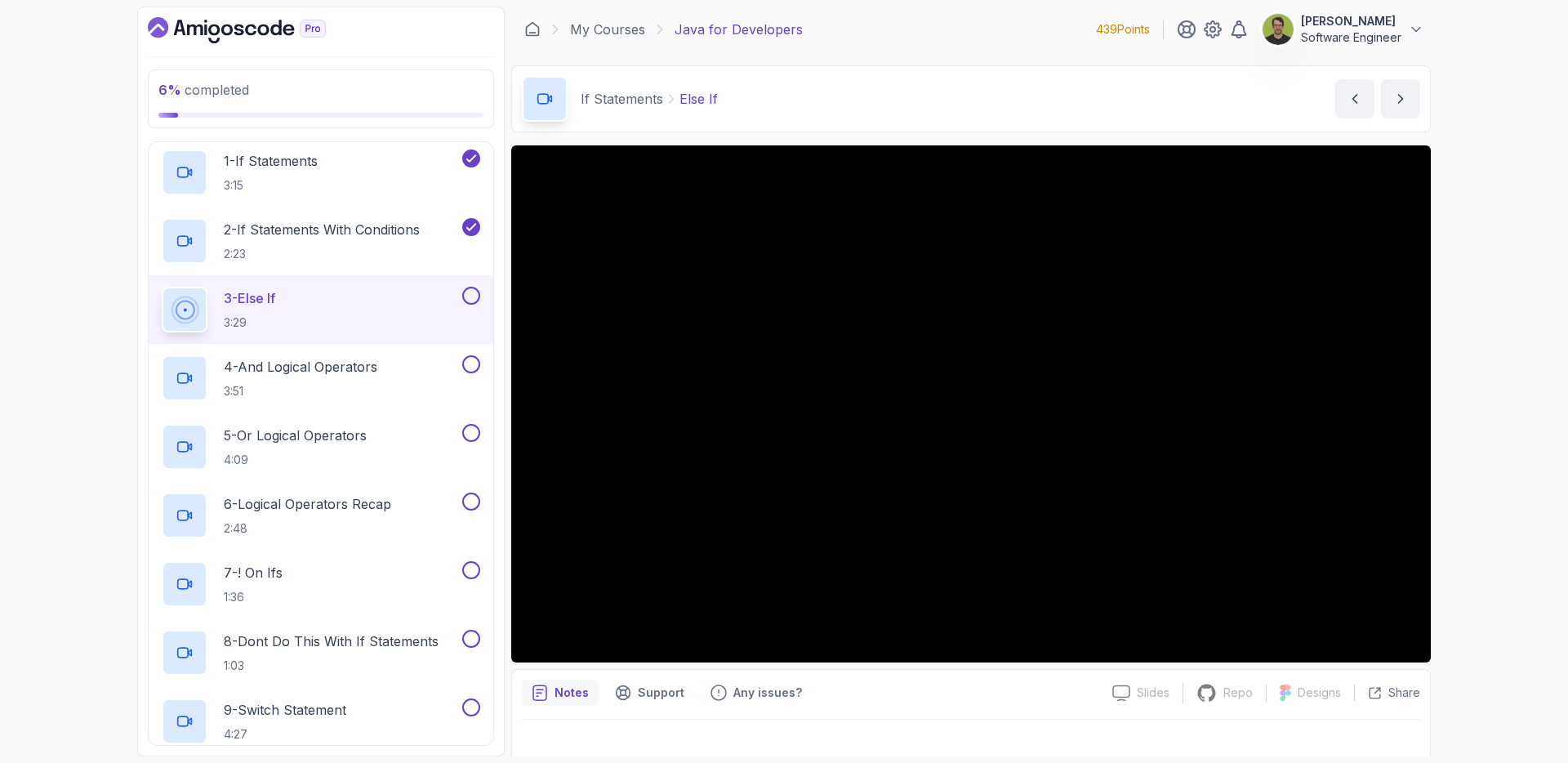
scroll to position [162, 0]
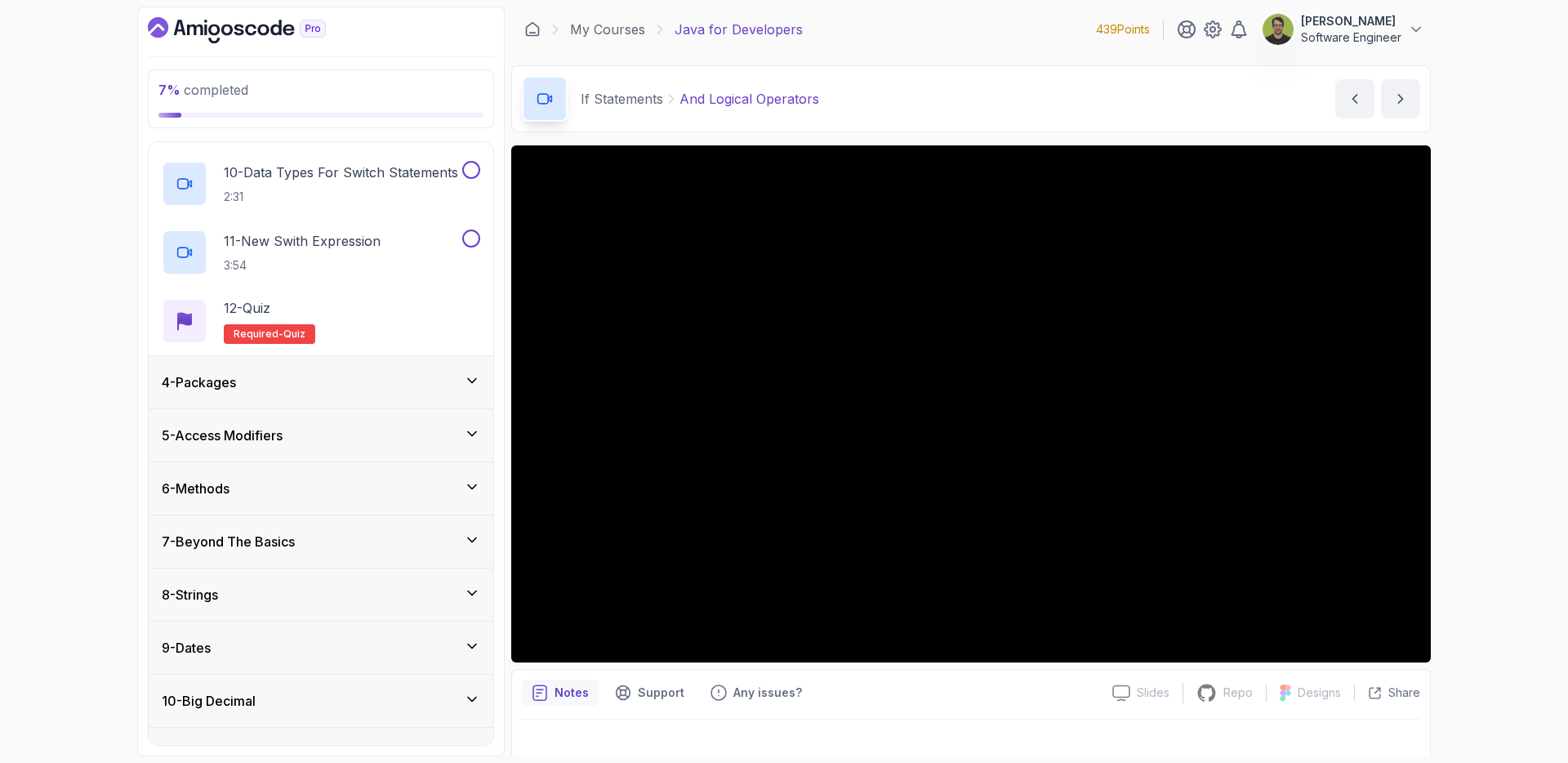
scroll to position [723, 0]
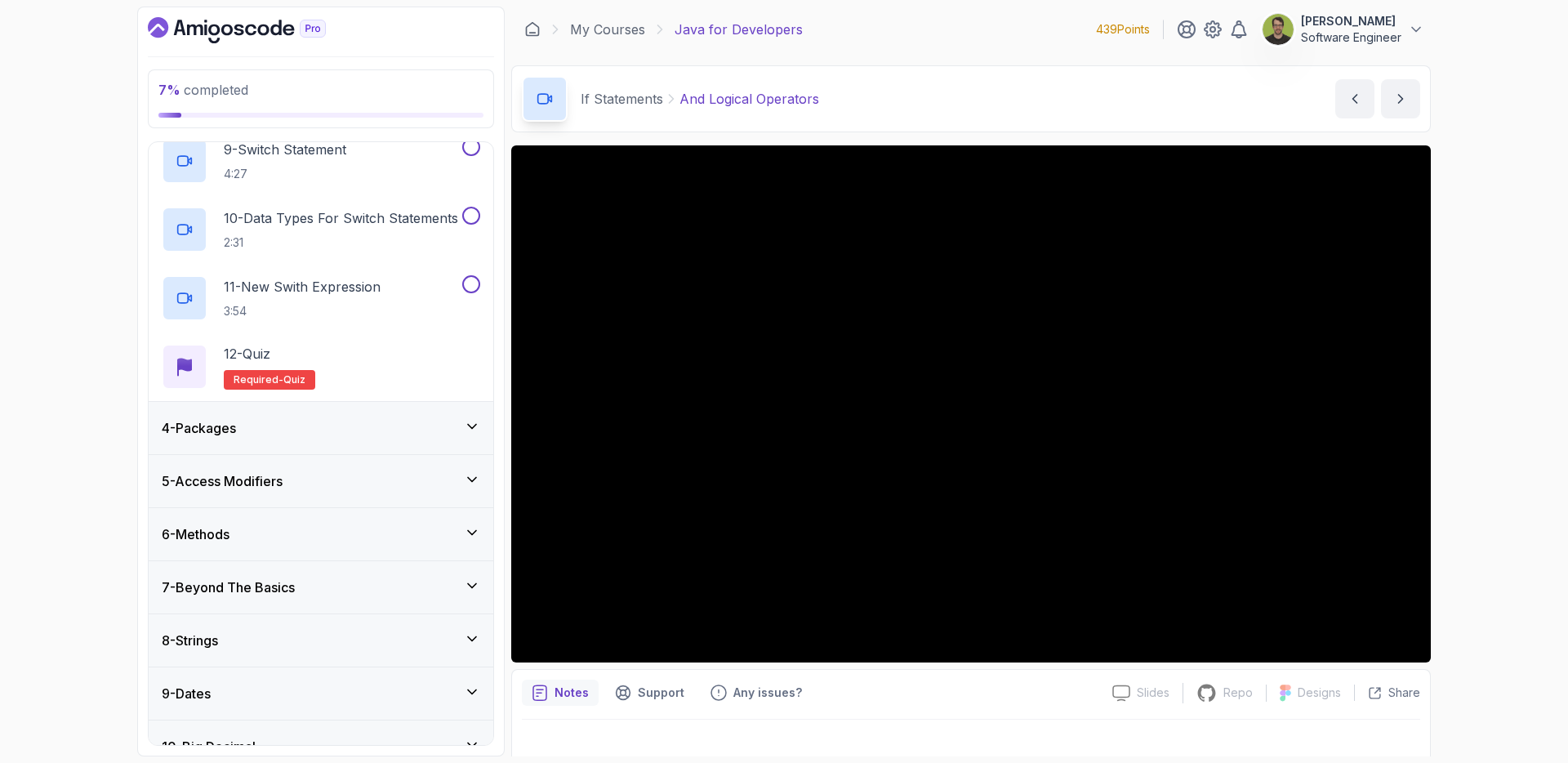
click at [415, 434] on div "4 - Packages" at bounding box center [321, 428] width 318 height 20
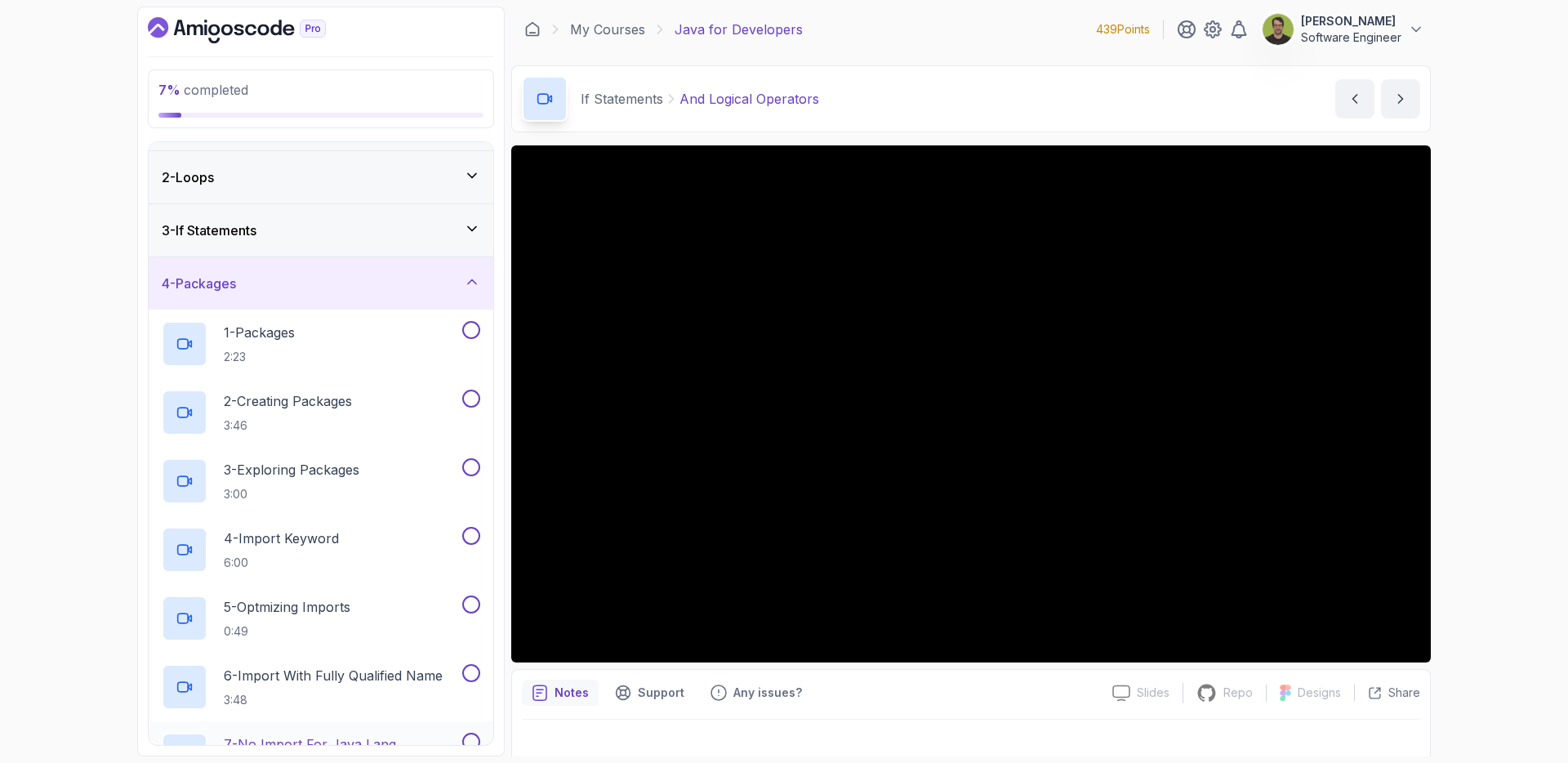
scroll to position [0, 0]
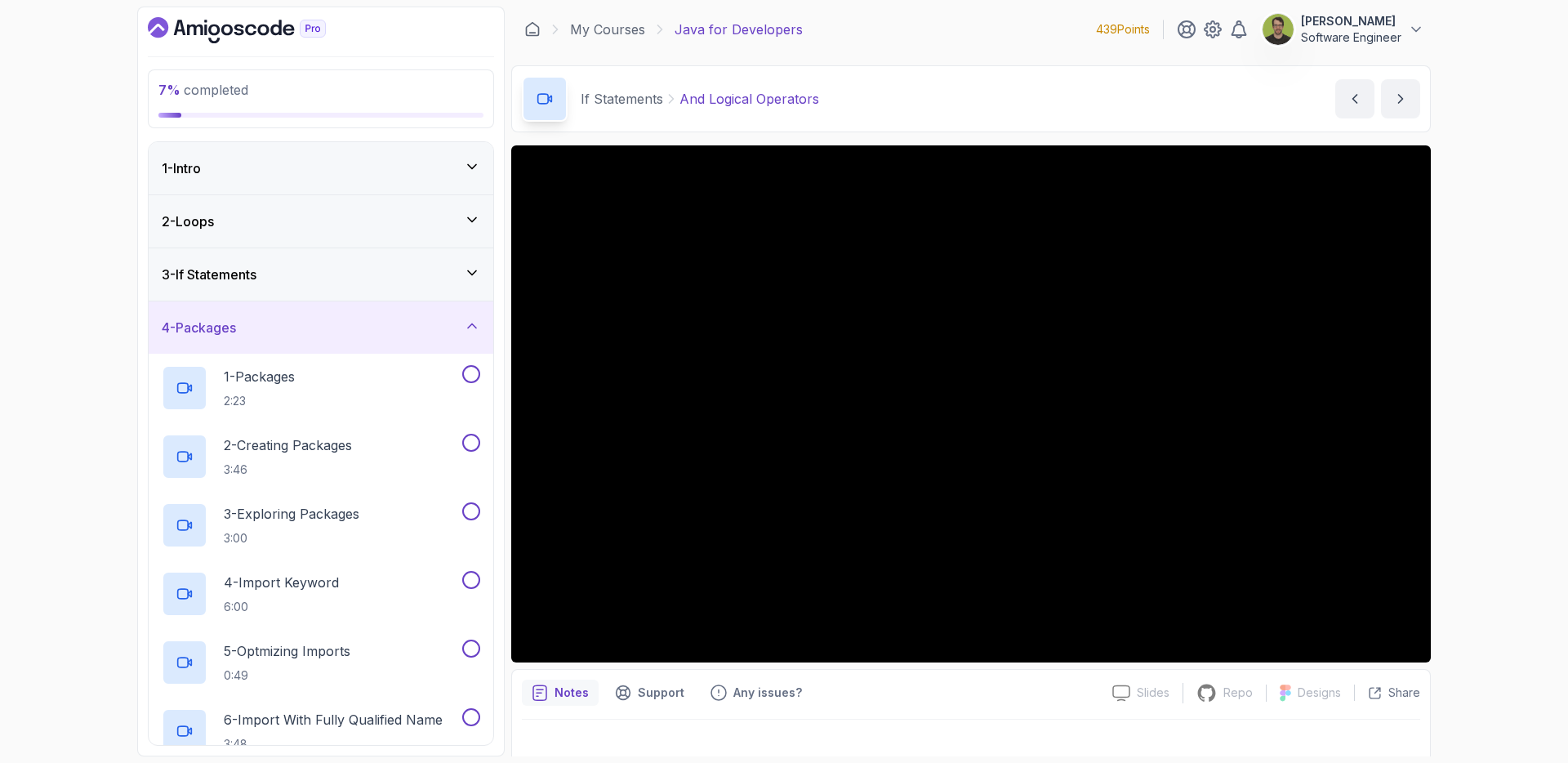
click at [462, 257] on div "3 - If Statements" at bounding box center [321, 274] width 345 height 52
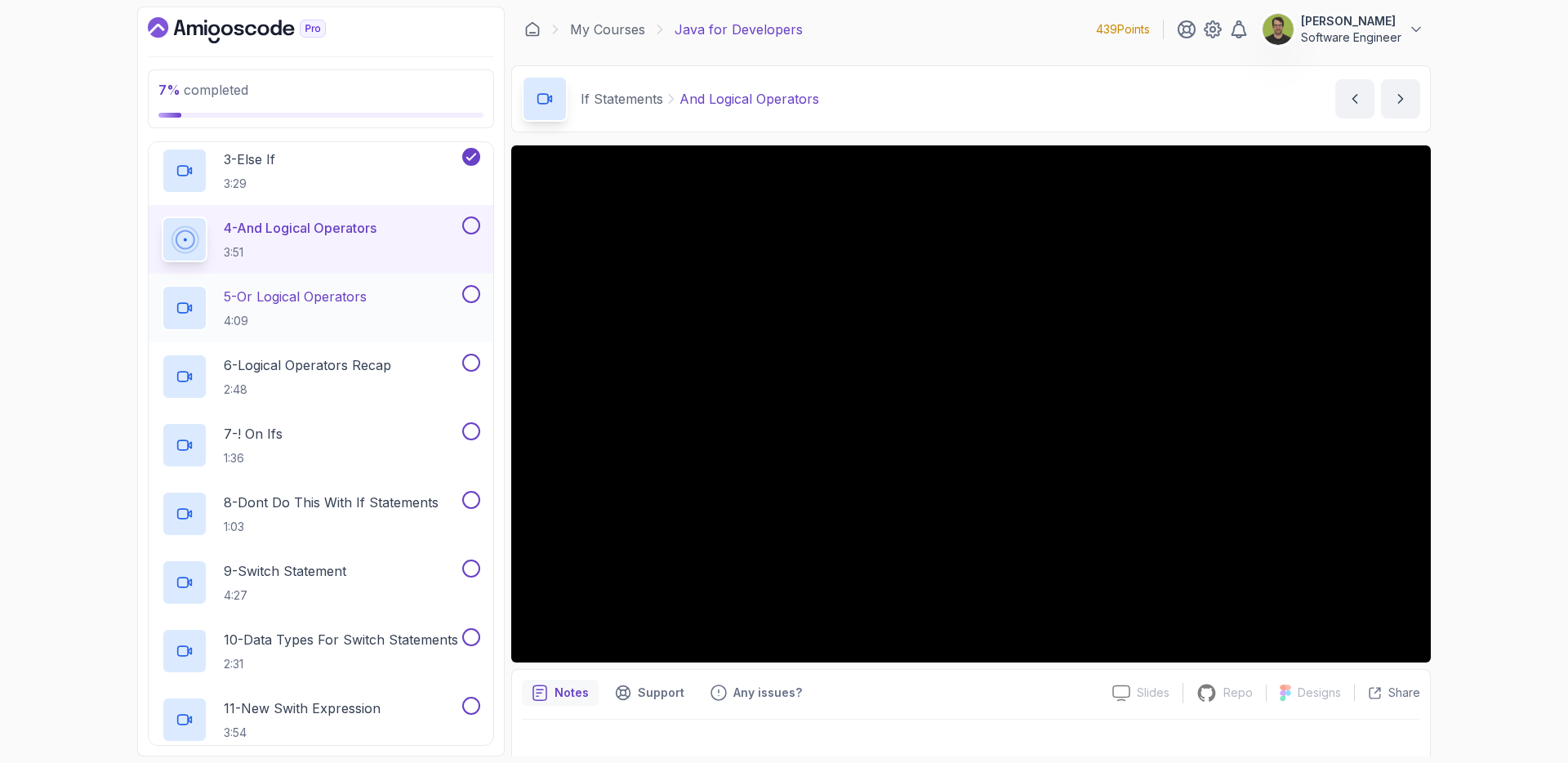
scroll to position [295, 0]
